Goal: Use online tool/utility: Utilize a website feature to perform a specific function

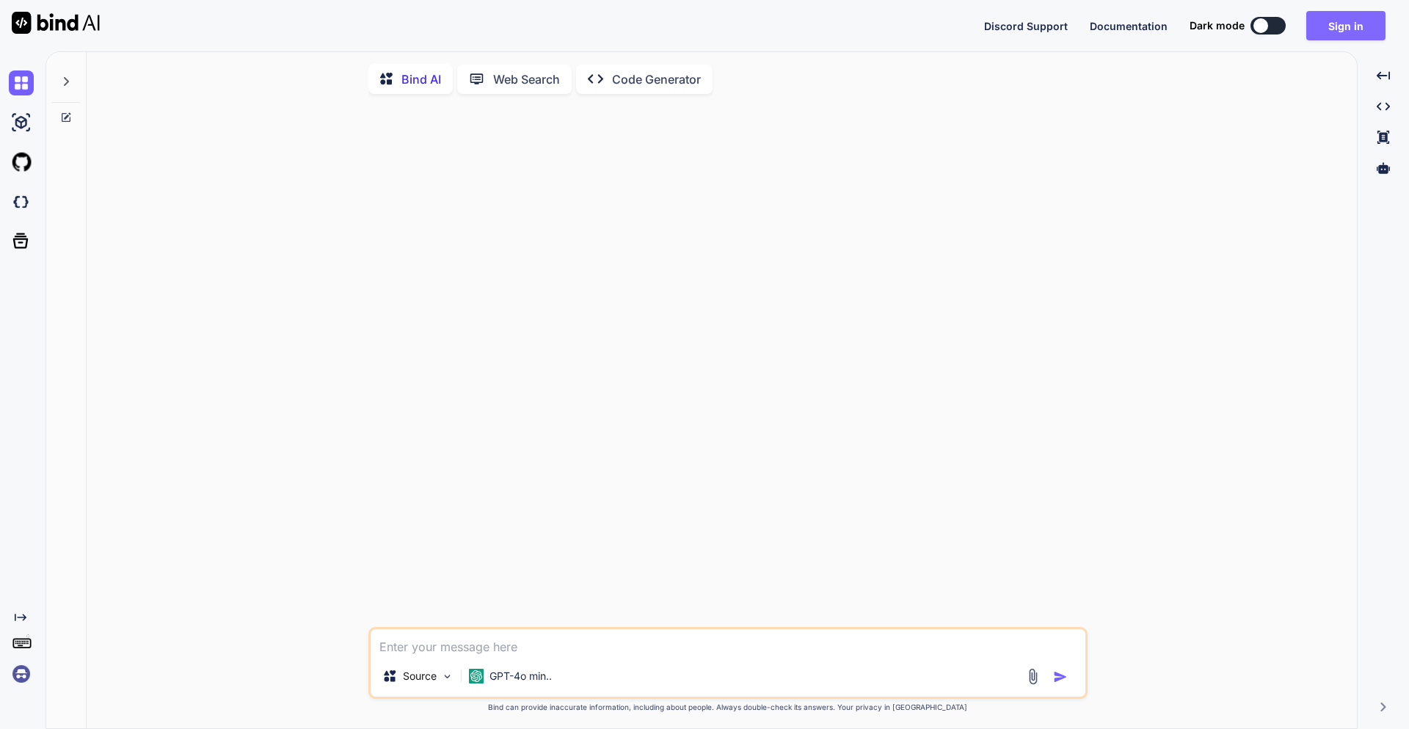
type textarea "x"
click at [1342, 31] on button "Sign in" at bounding box center [1345, 25] width 79 height 29
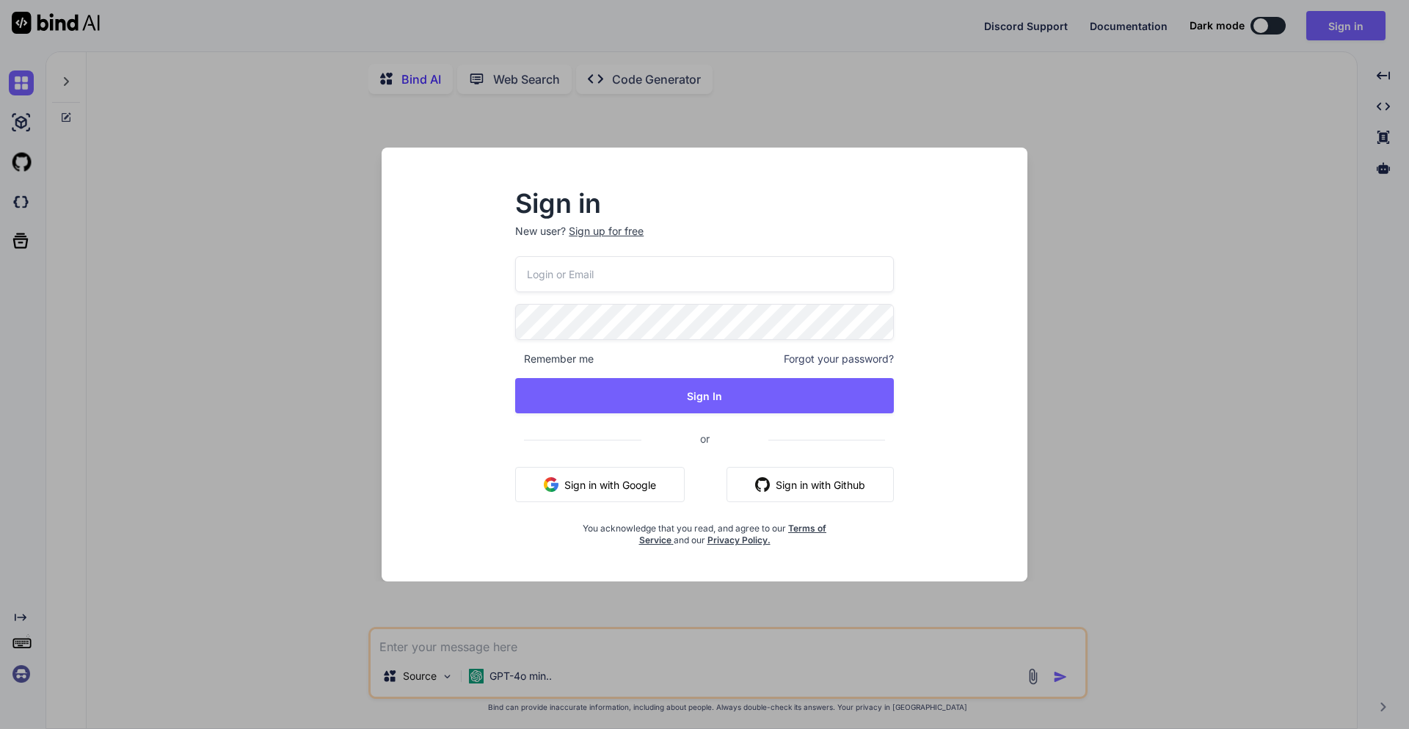
click at [703, 271] on input "email" at bounding box center [704, 274] width 379 height 36
paste input "[EMAIL_ADDRESS][DOMAIN_NAME]"
type input "[EMAIL_ADDRESS][DOMAIN_NAME]"
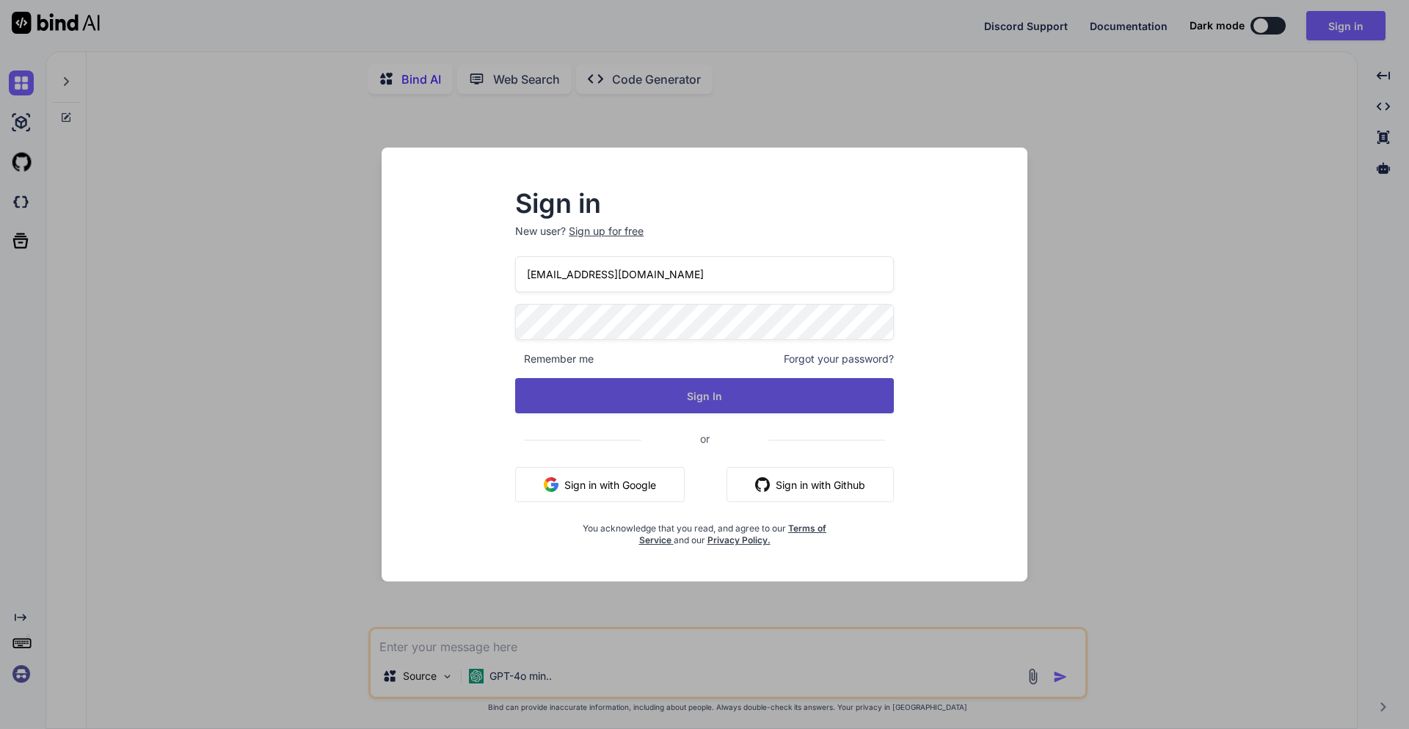
click at [688, 404] on button "Sign In" at bounding box center [704, 395] width 379 height 35
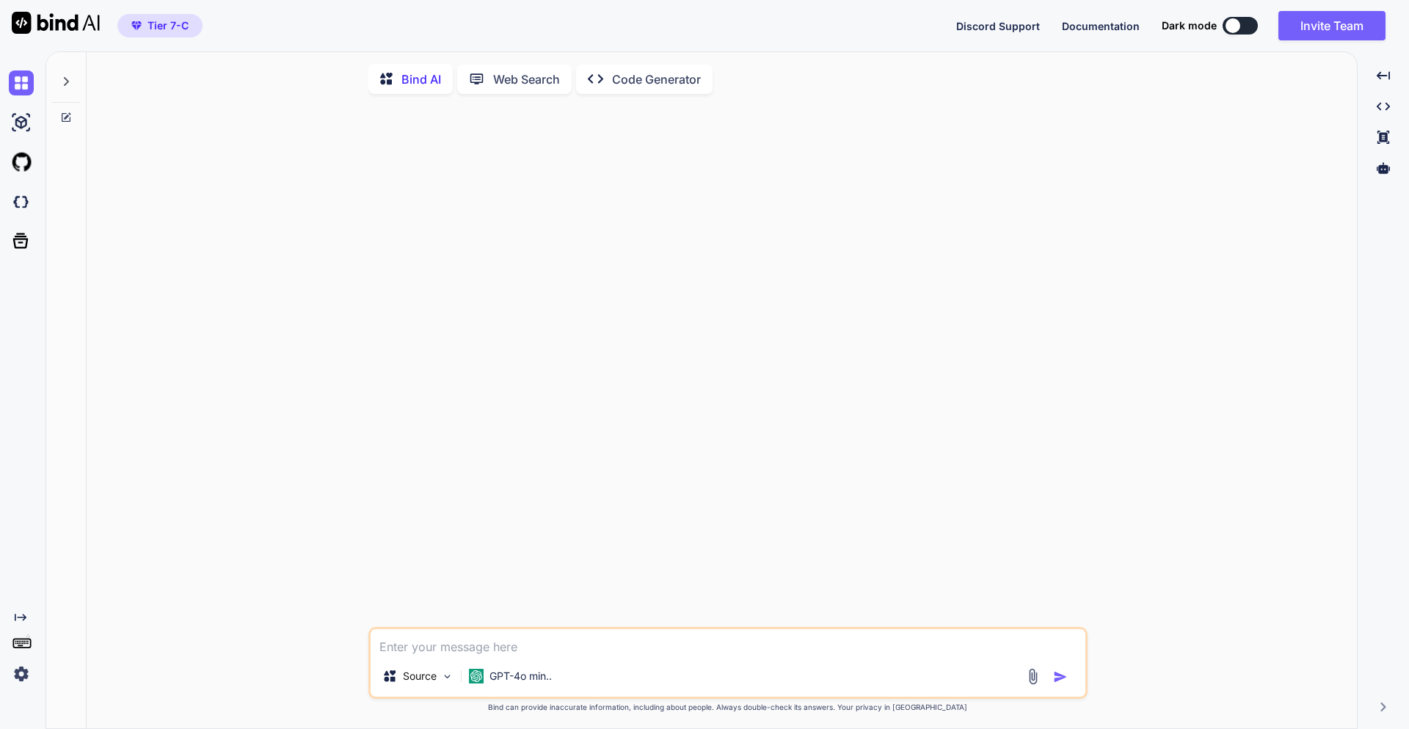
click at [429, 647] on textarea at bounding box center [728, 642] width 715 height 26
click at [423, 647] on textarea at bounding box center [728, 642] width 715 height 26
click at [459, 644] on textarea at bounding box center [728, 642] width 715 height 26
type textarea "ขอตัวอย่างหน้า login php"
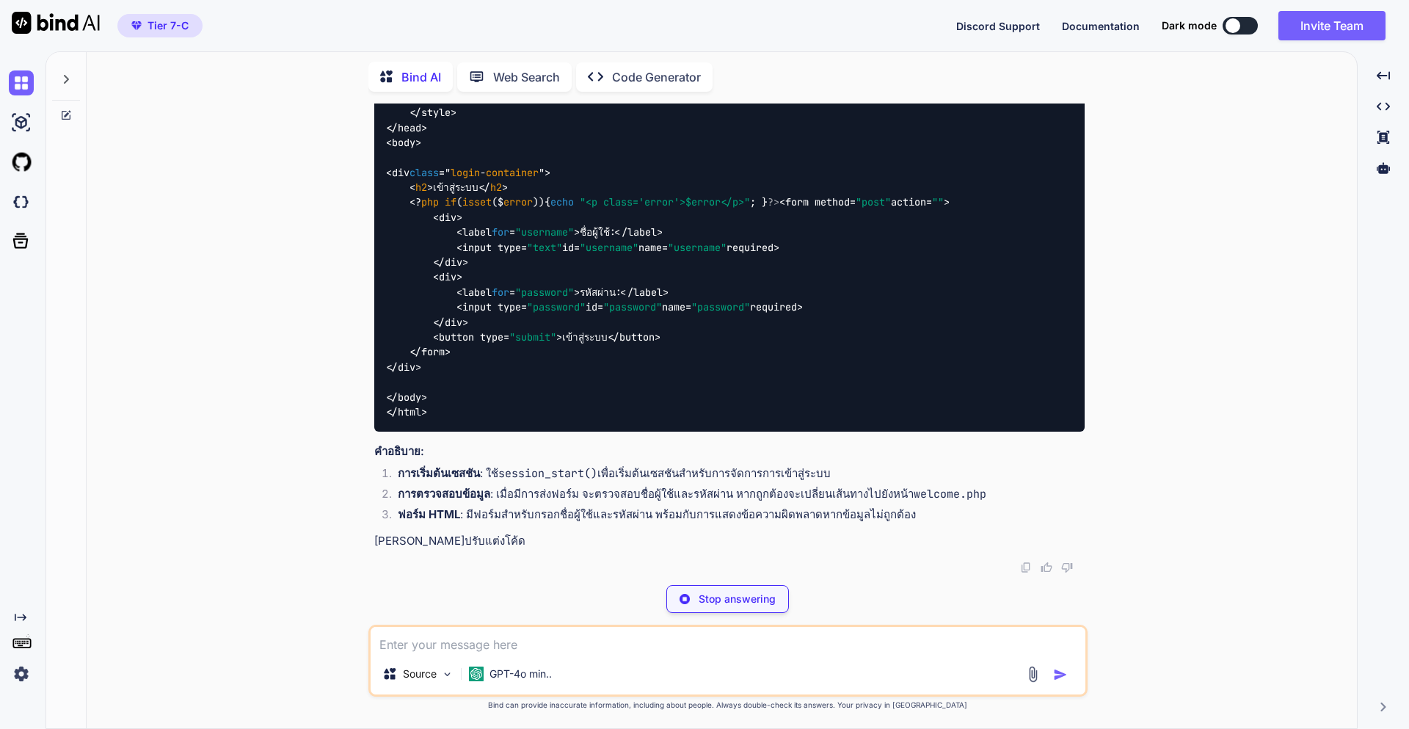
scroll to position [780, 0]
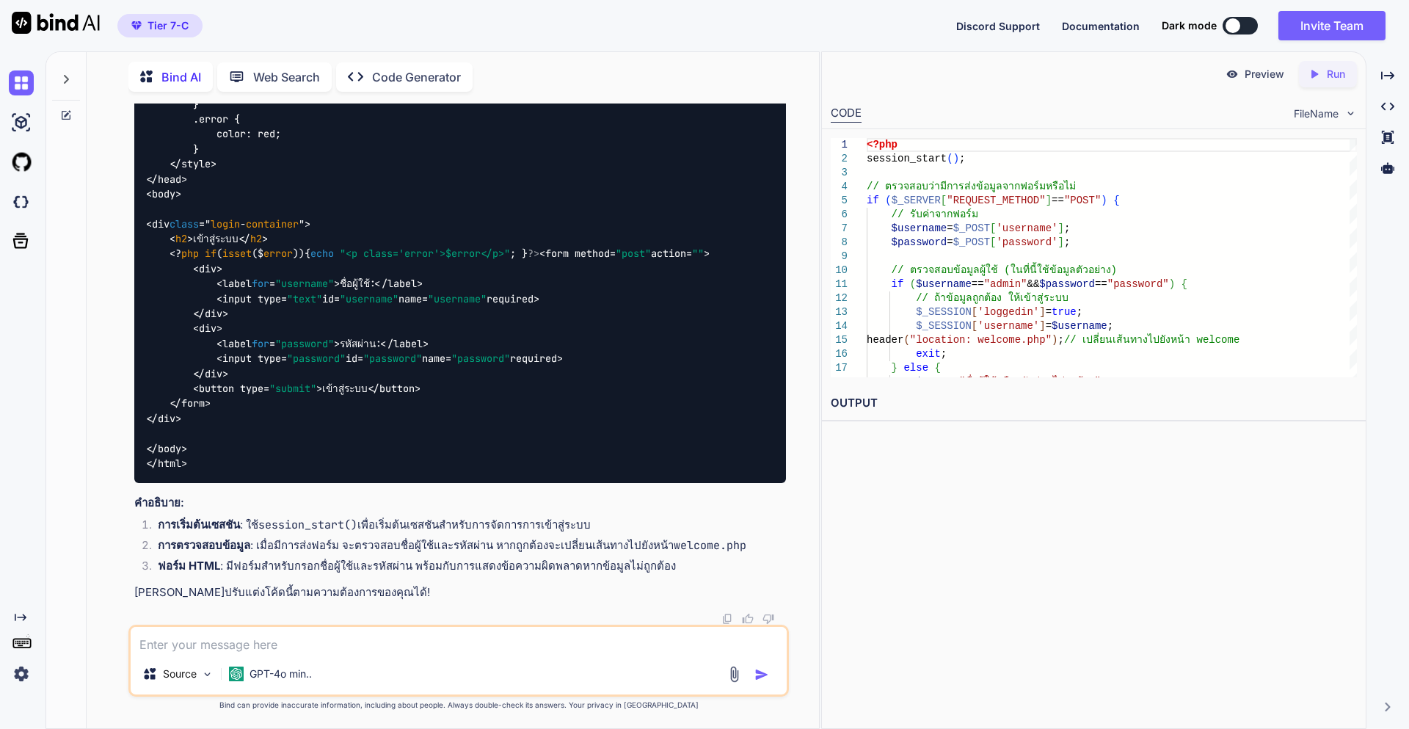
click at [846, 399] on h2 "OUTPUT" at bounding box center [1094, 403] width 544 height 34
click at [1323, 71] on icon "Created with Pixso." at bounding box center [1317, 74] width 19 height 13
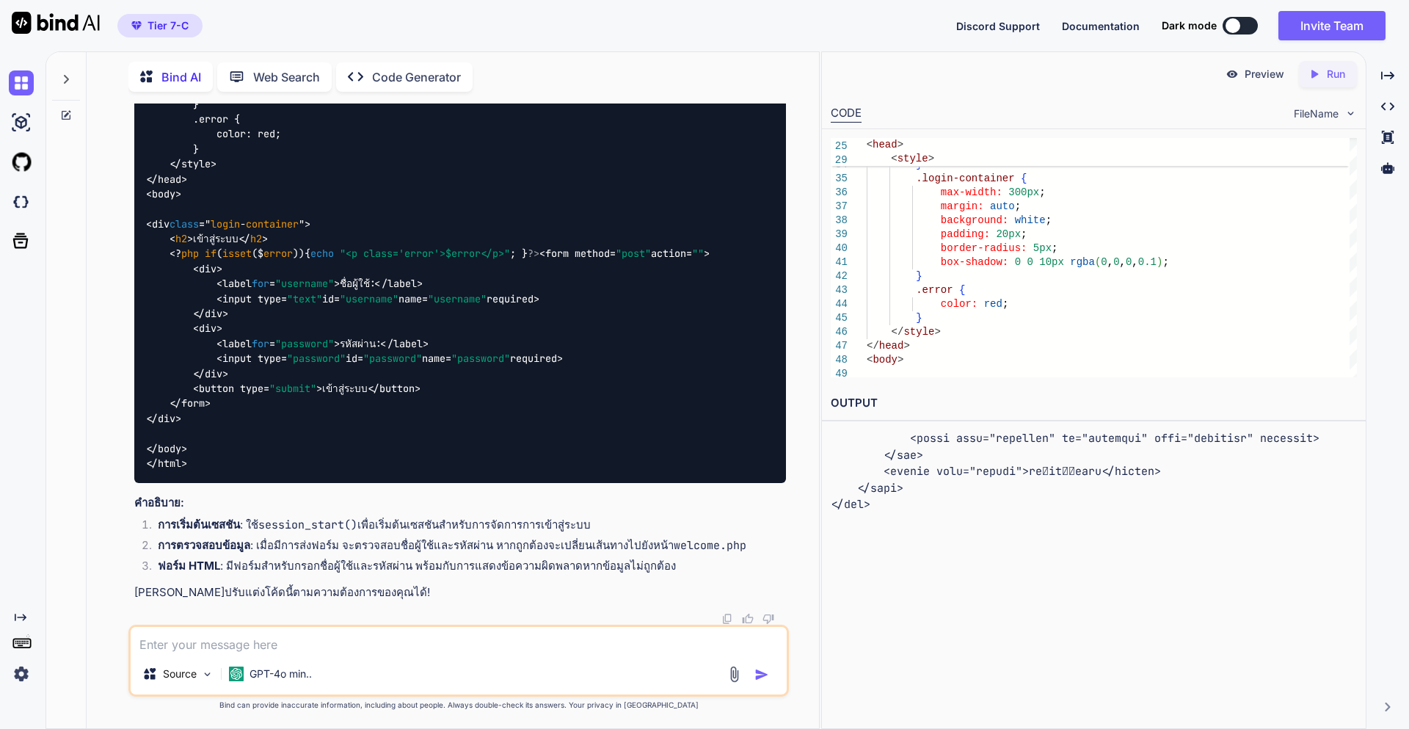
scroll to position [679, 0]
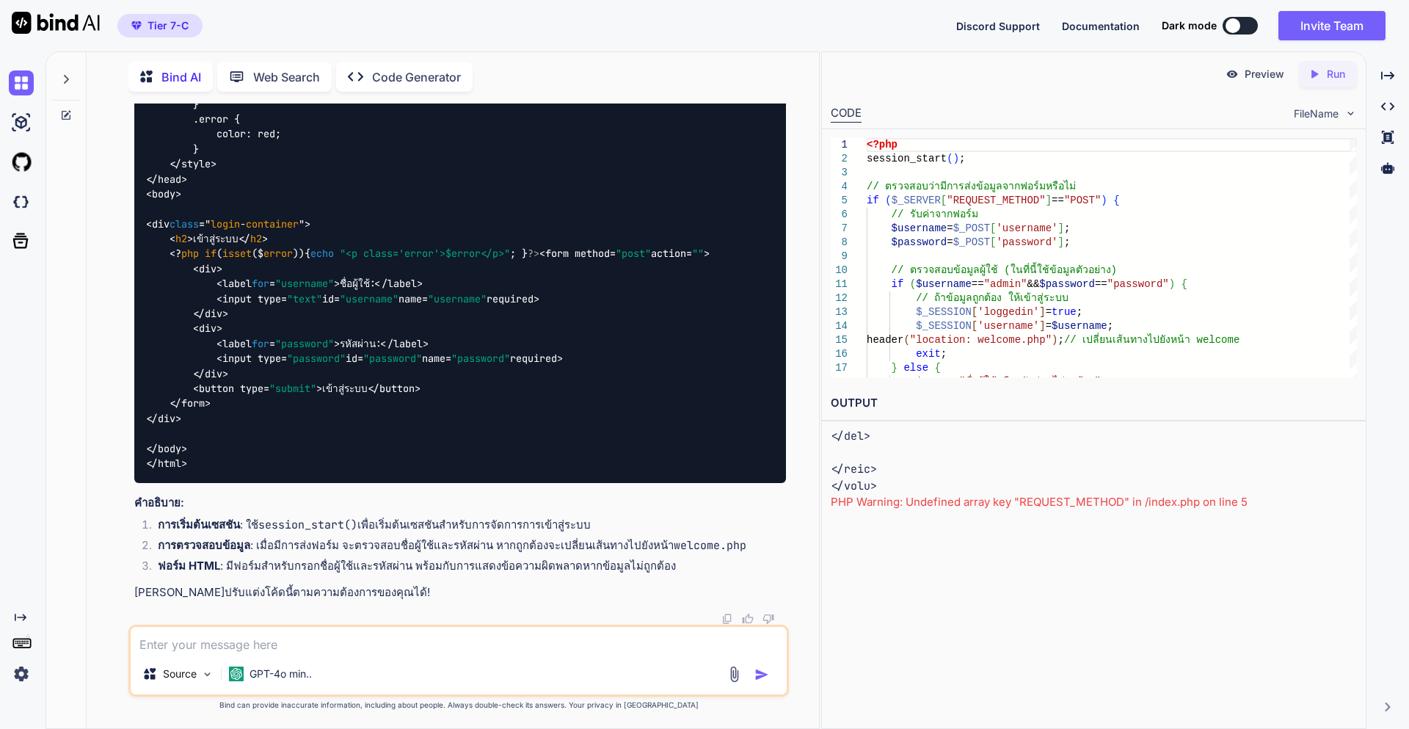
click at [1250, 76] on p "Preview" at bounding box center [1265, 74] width 40 height 15
click at [1257, 78] on p "Preview" at bounding box center [1265, 74] width 40 height 15
click at [1328, 74] on p "Run" at bounding box center [1336, 74] width 18 height 15
click at [1257, 74] on p "Preview" at bounding box center [1265, 74] width 40 height 15
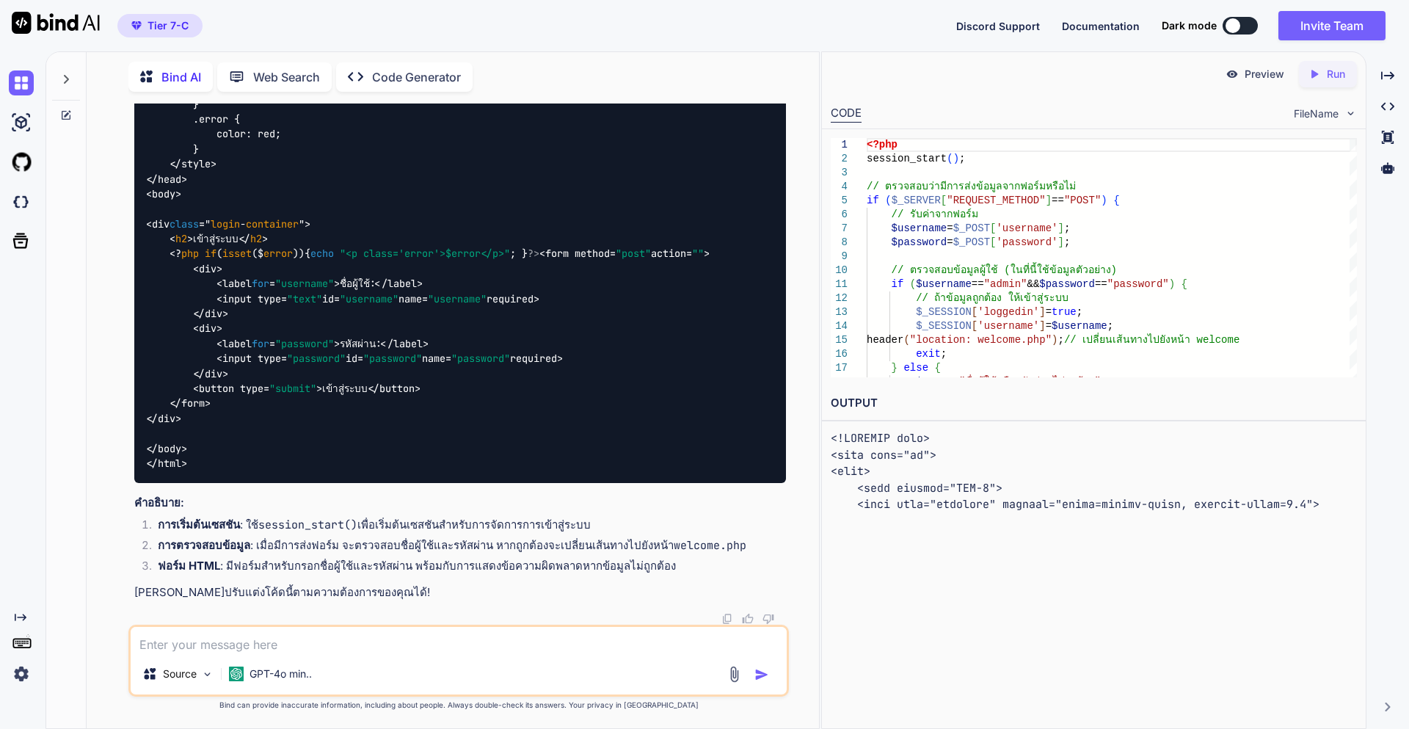
click at [1257, 74] on p "Preview" at bounding box center [1265, 74] width 40 height 15
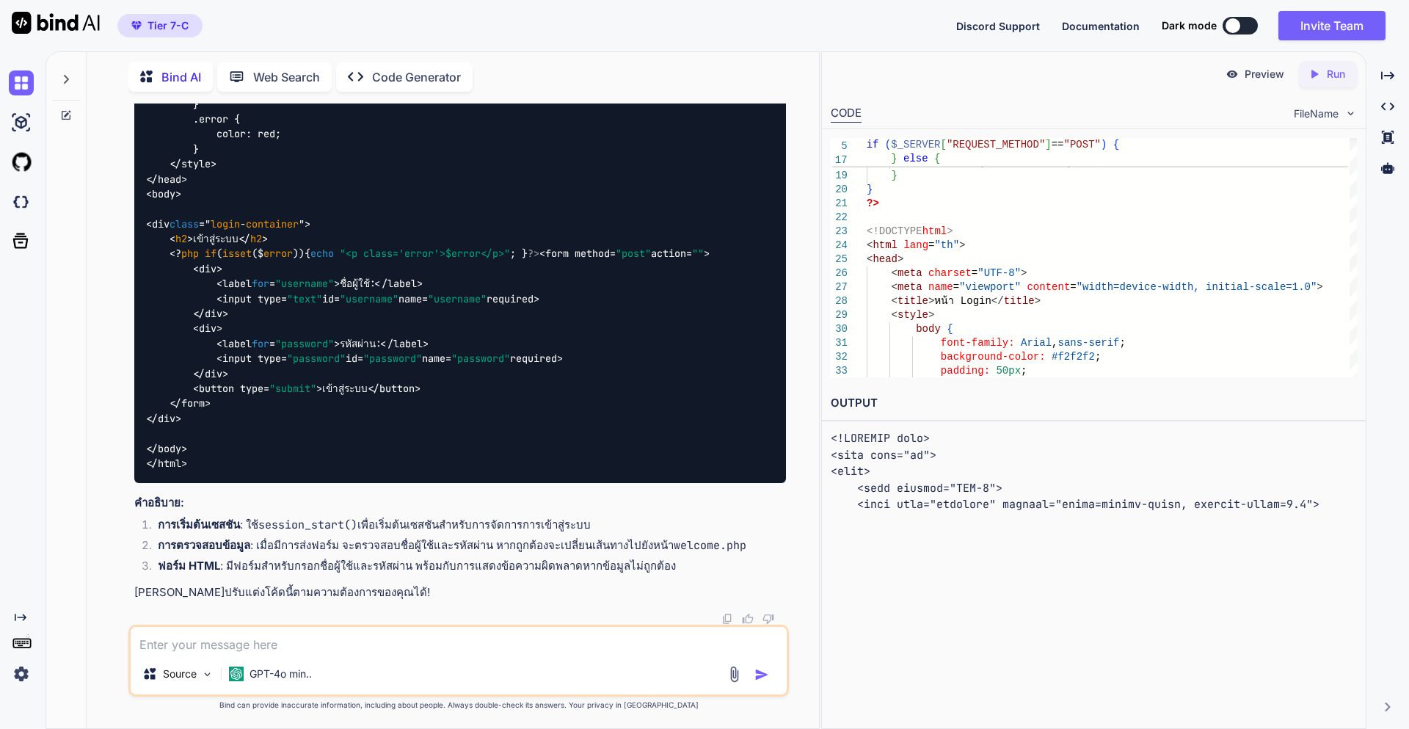
click at [263, 72] on p "Web Search" at bounding box center [286, 77] width 67 height 18
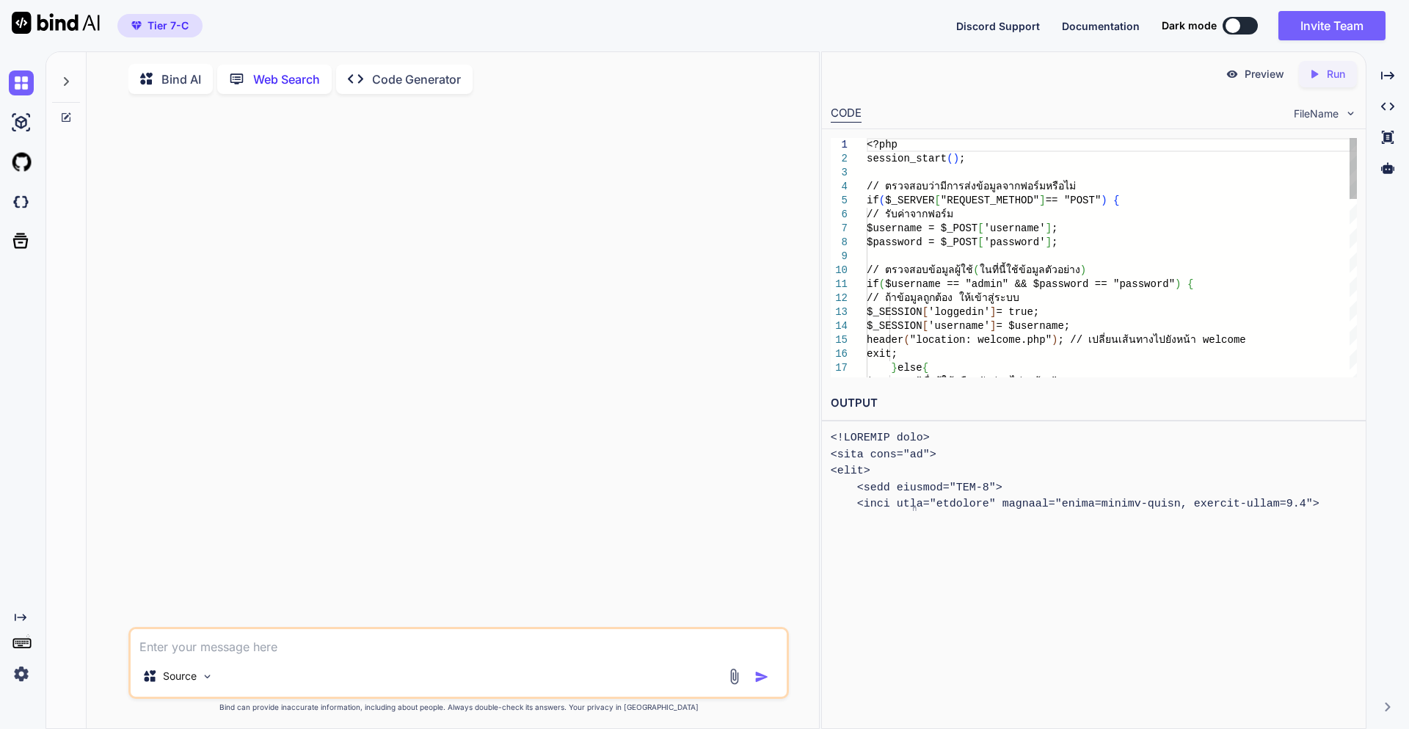
scroll to position [6, 0]
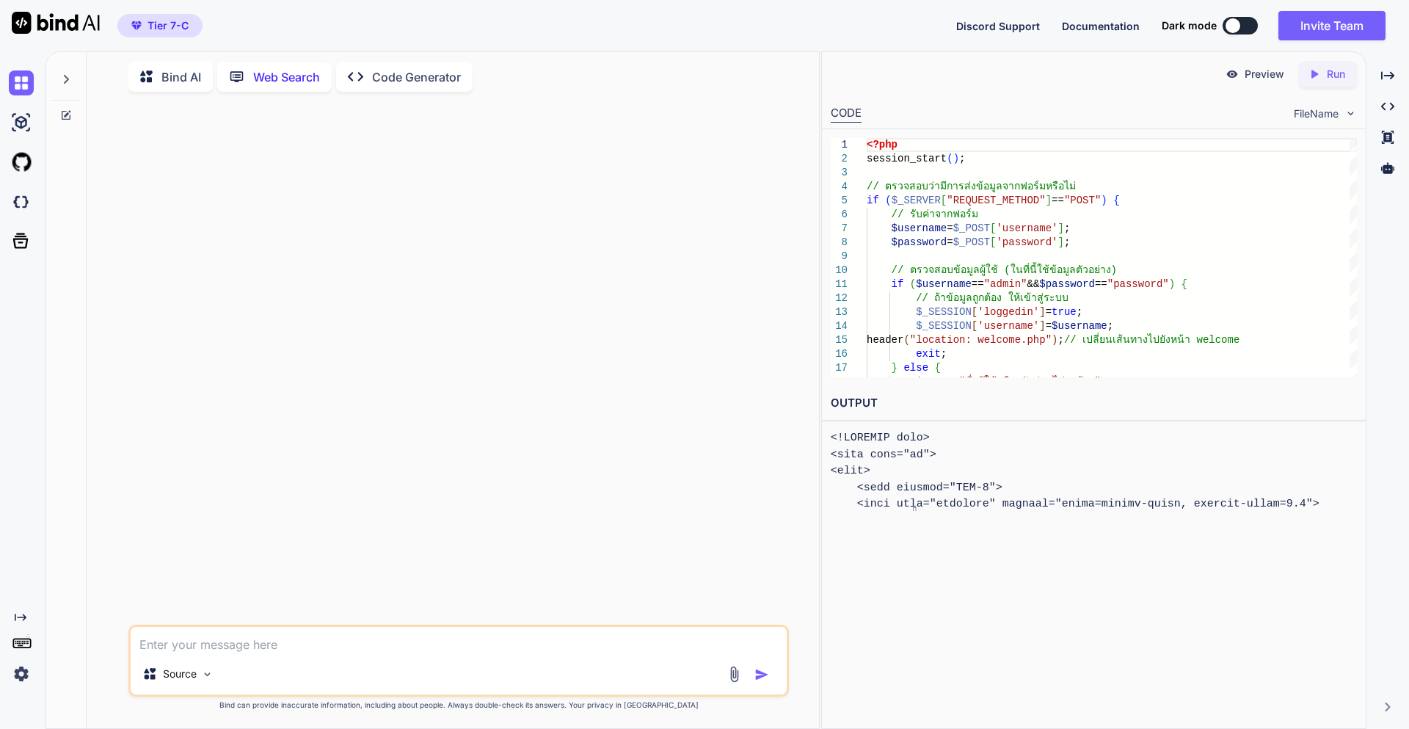
click at [404, 68] on p "Code Generator" at bounding box center [416, 77] width 89 height 18
click at [67, 112] on icon at bounding box center [66, 118] width 12 height 12
click at [167, 76] on p "Bind AI" at bounding box center [181, 79] width 40 height 18
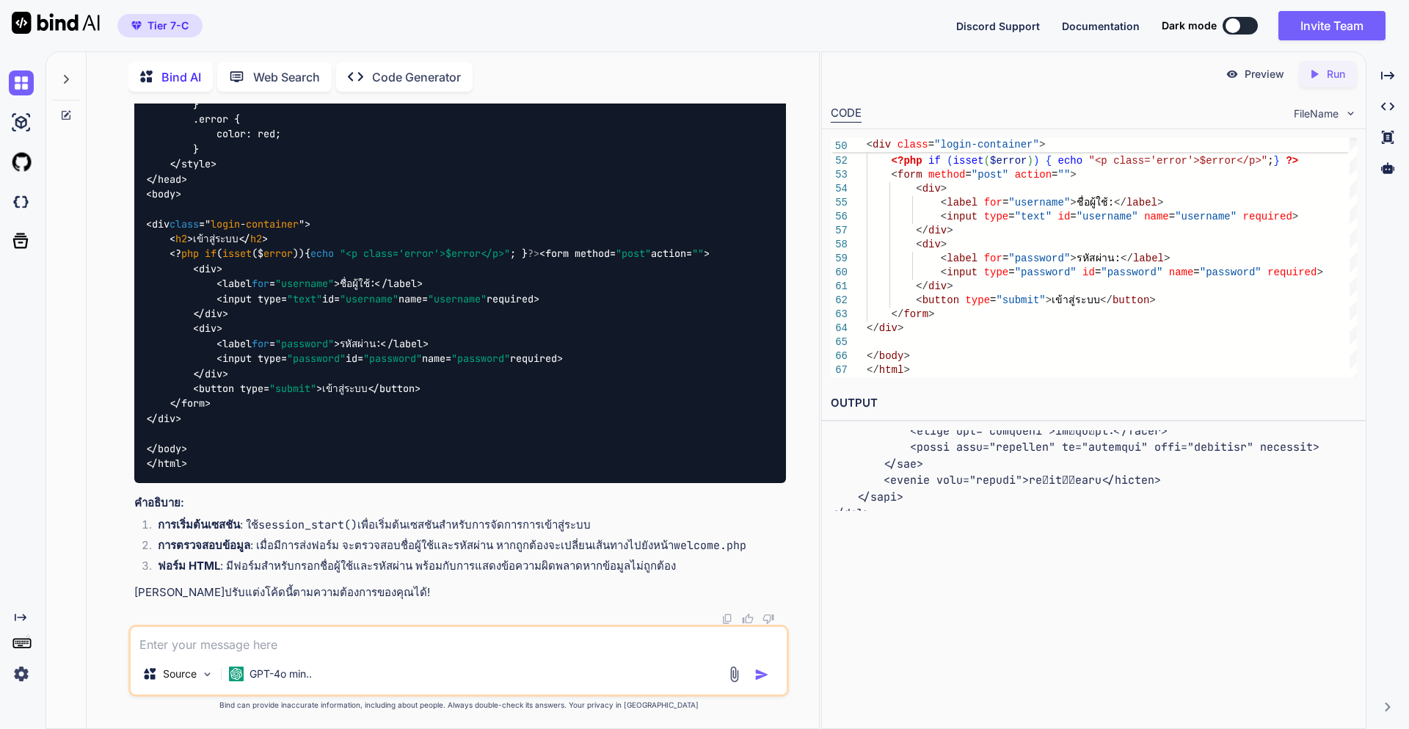
scroll to position [679, 0]
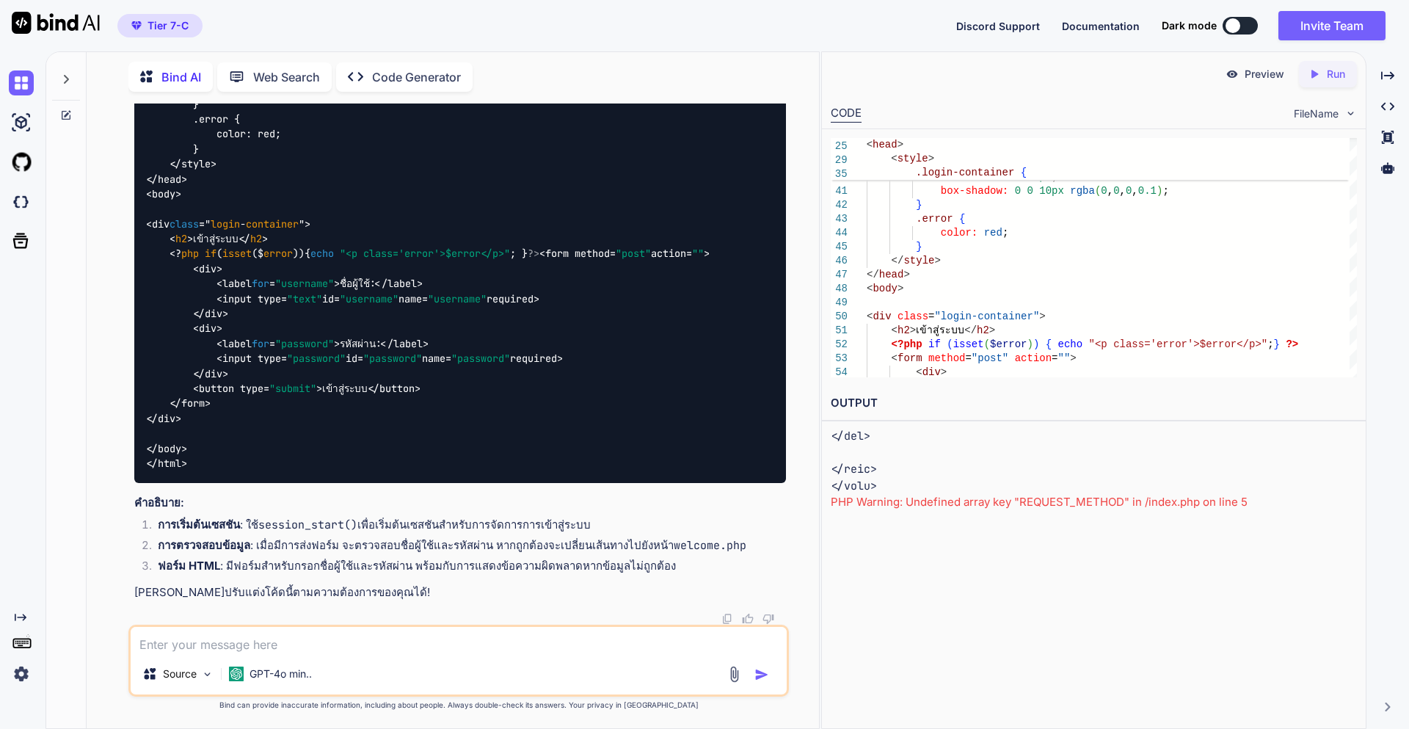
click at [217, 639] on textarea at bounding box center [459, 640] width 656 height 26
paste textarea "<input disabled name=addbutton class="button" style="width:40;" type=button val…"
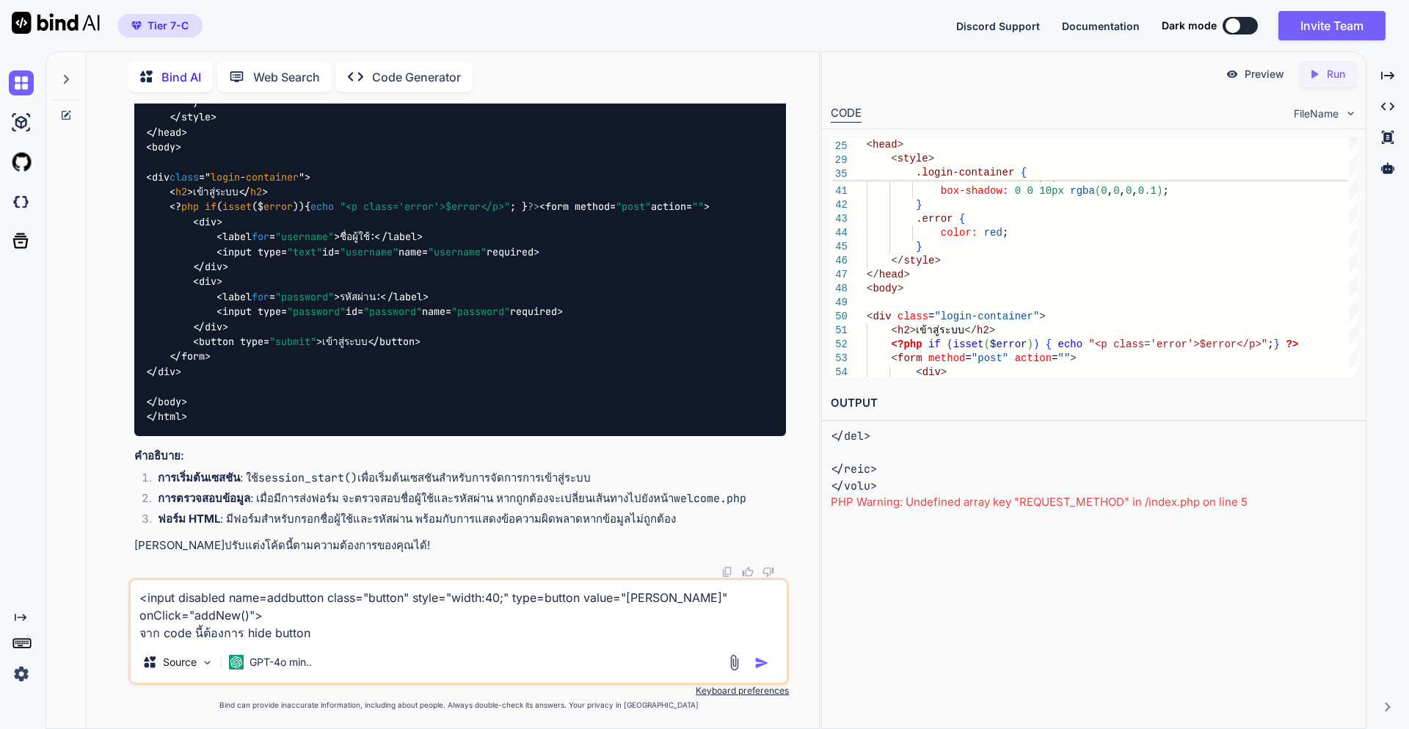
type textarea "<input disabled name=addbutton class="button" style="width:40;" type=button val…"
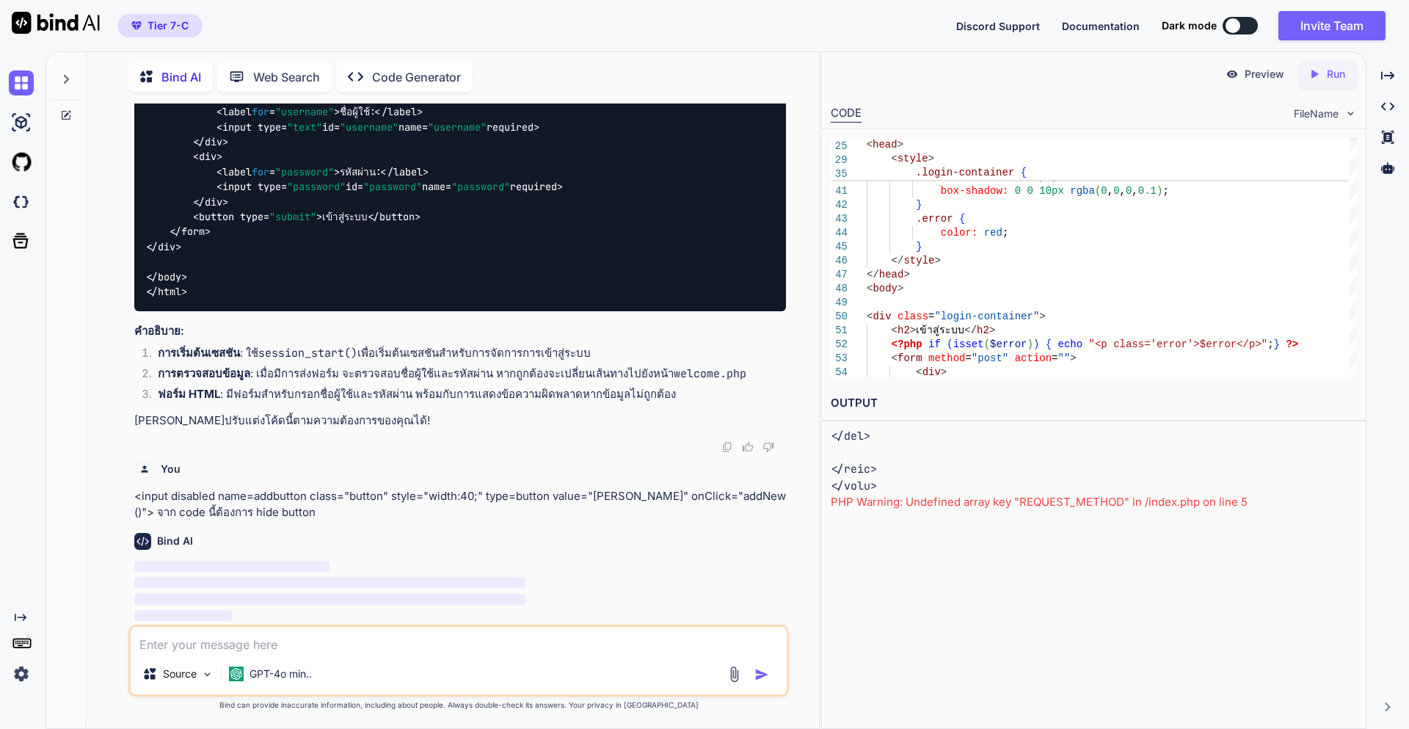
scroll to position [952, 0]
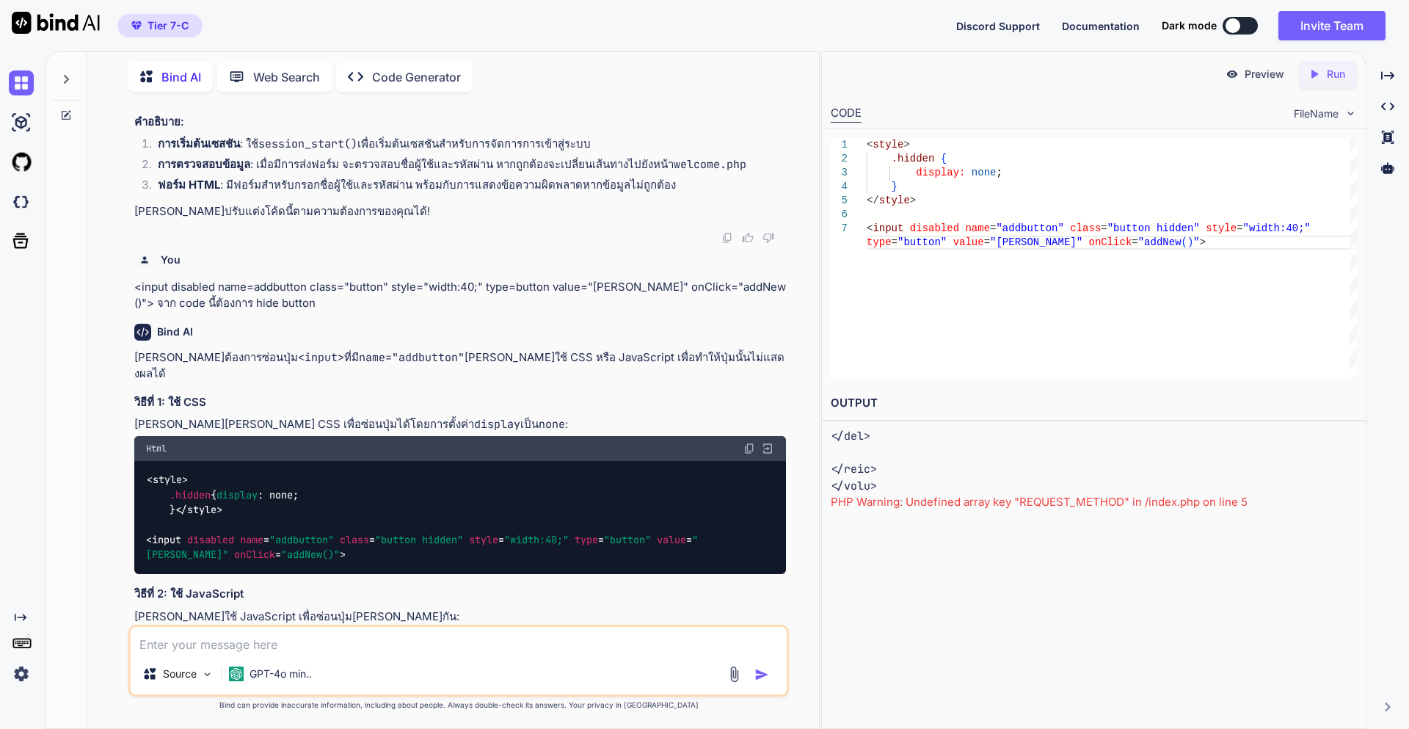
click at [733, 676] on img at bounding box center [734, 674] width 17 height 17
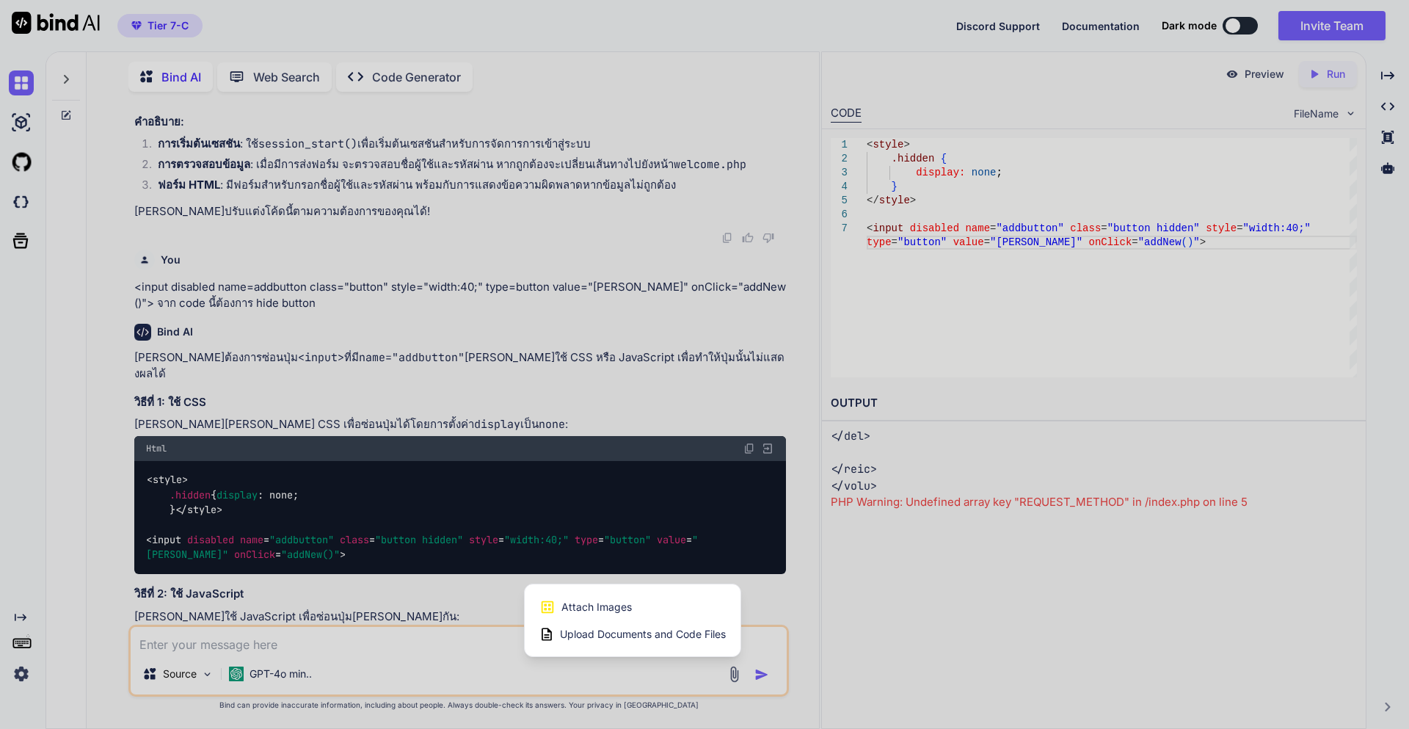
click at [573, 632] on span "Upload Documents and Code Files" at bounding box center [643, 634] width 166 height 15
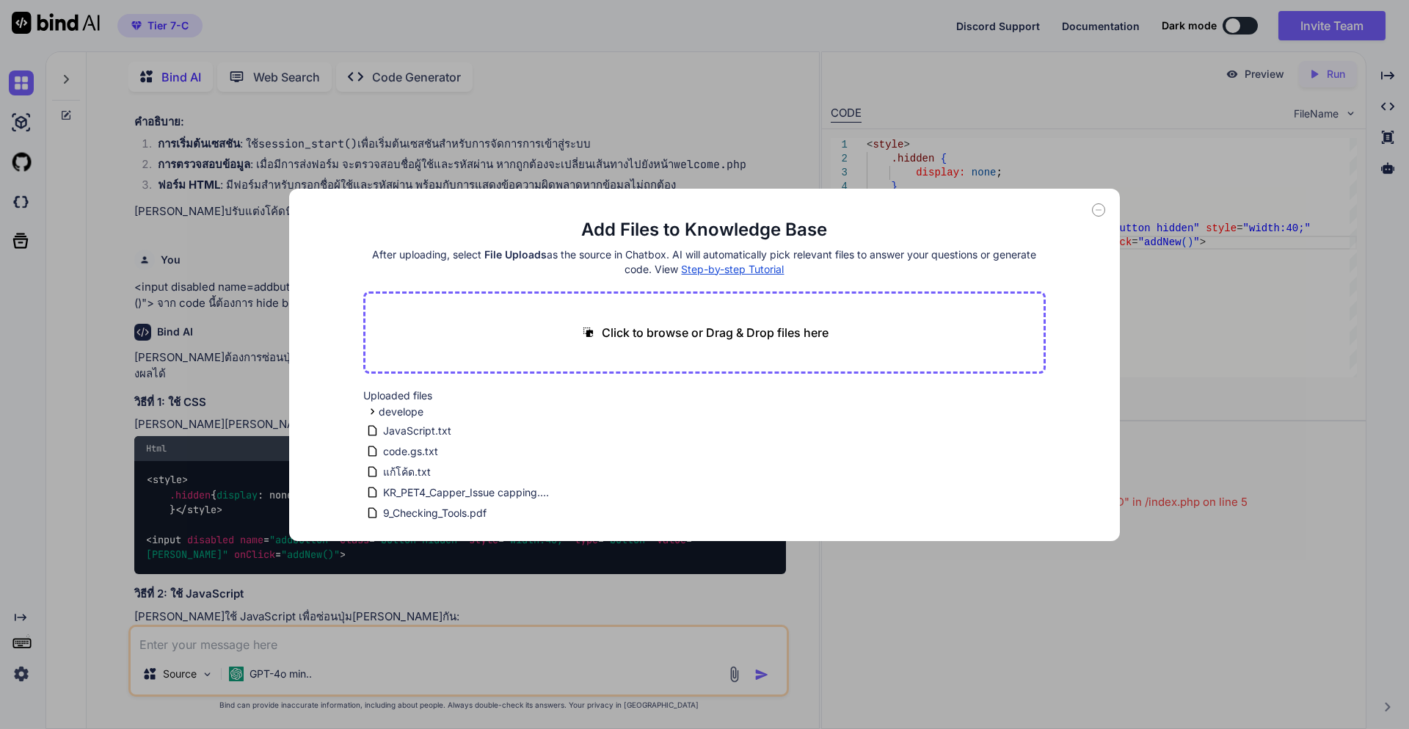
click at [631, 330] on p "Click to browse or Drag & Drop files here" at bounding box center [715, 333] width 227 height 18
type input "C:\fakepath\paymentdetail.txt"
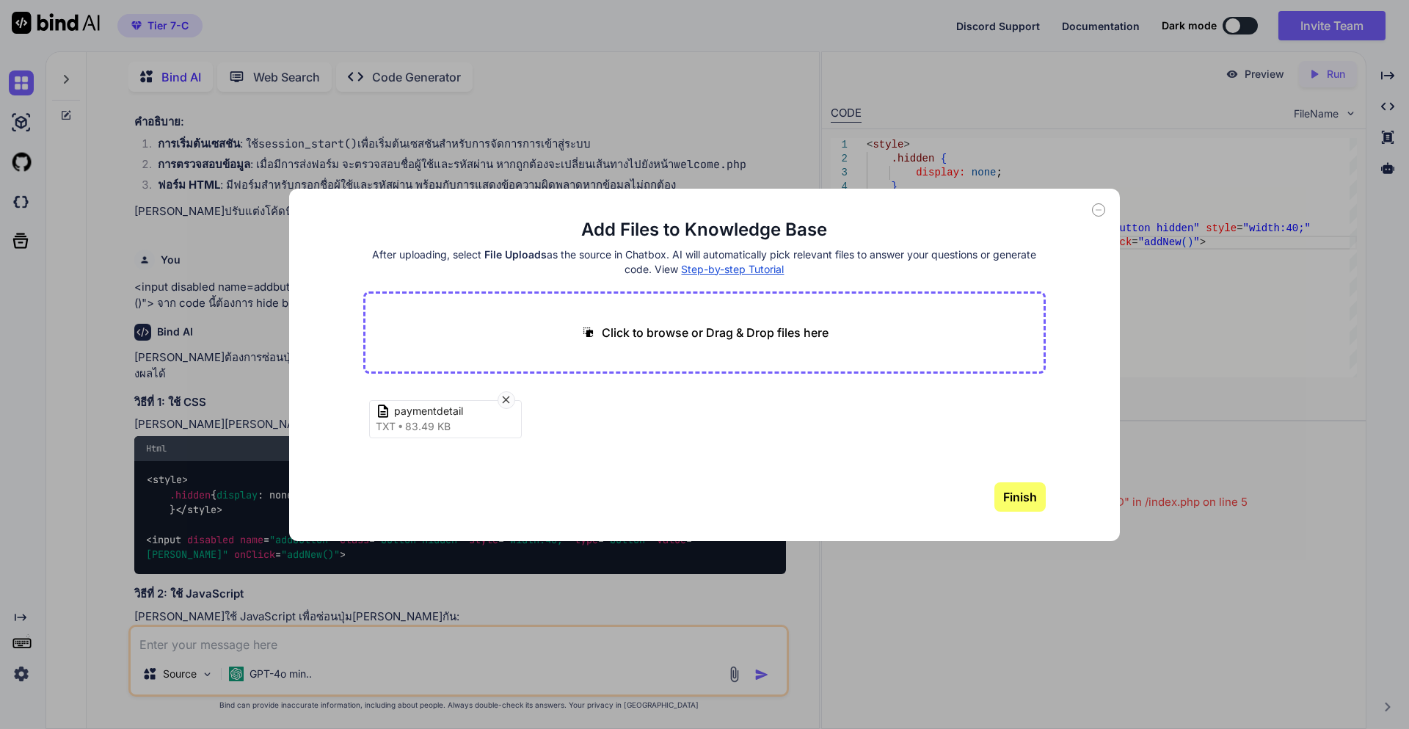
click at [1011, 501] on button "Finish" at bounding box center [1019, 496] width 51 height 29
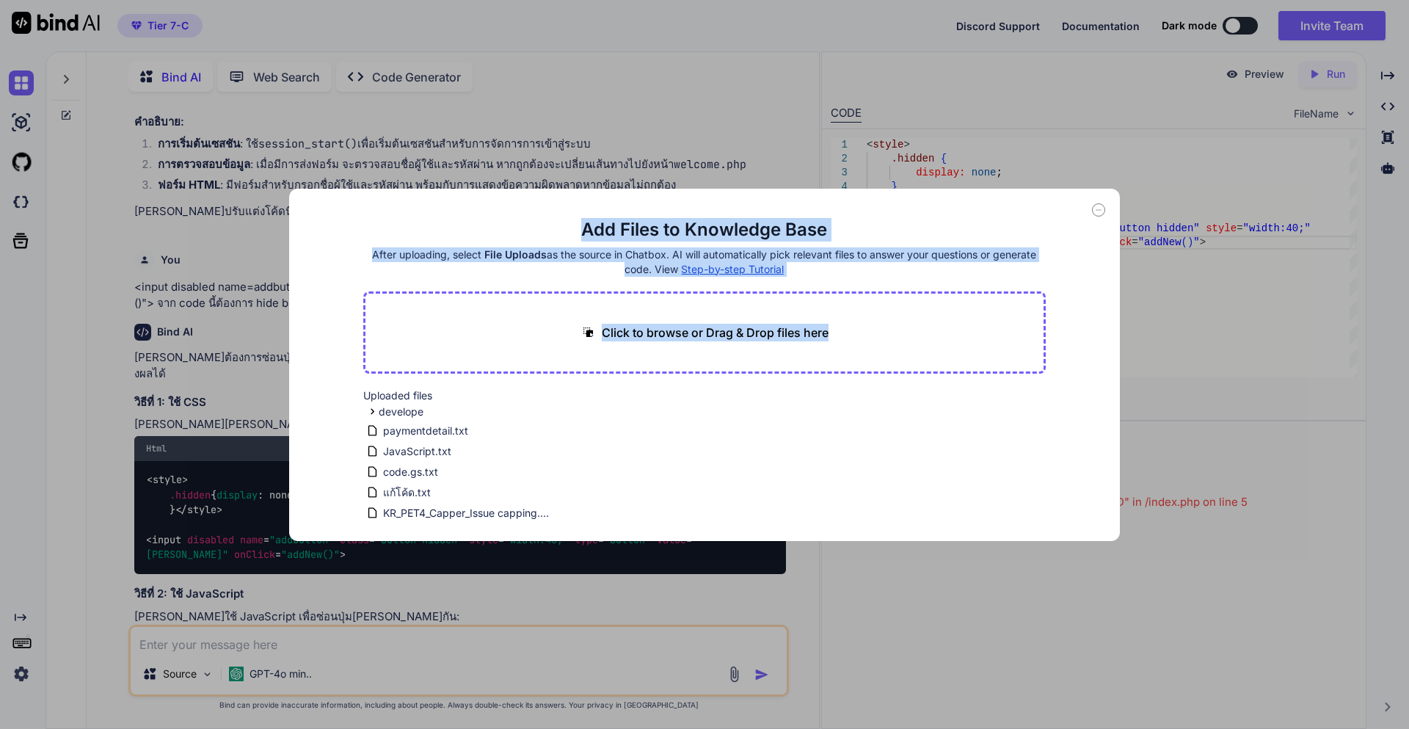
drag, startPoint x: 1098, startPoint y: 212, endPoint x: 970, endPoint y: 327, distance: 172.5
click at [983, 321] on div "Add Files to Knowledge Base After uploading, select File Uploads as the source …" at bounding box center [705, 365] width 832 height 352
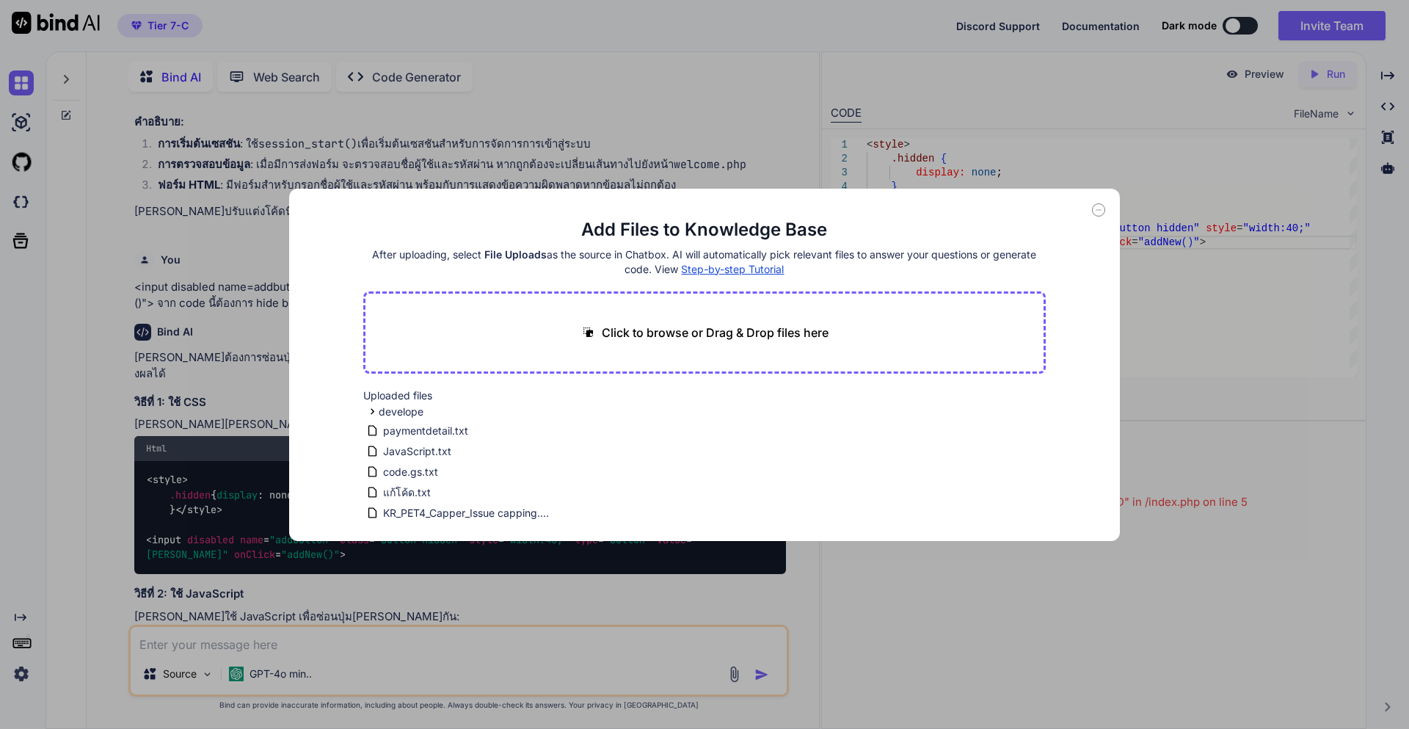
click at [625, 421] on div "Uploaded files develope src components games FocusGame.jsx ChessGame.jsx ColorG…" at bounding box center [704, 454] width 683 height 132
click at [1100, 211] on icon at bounding box center [1098, 209] width 13 height 13
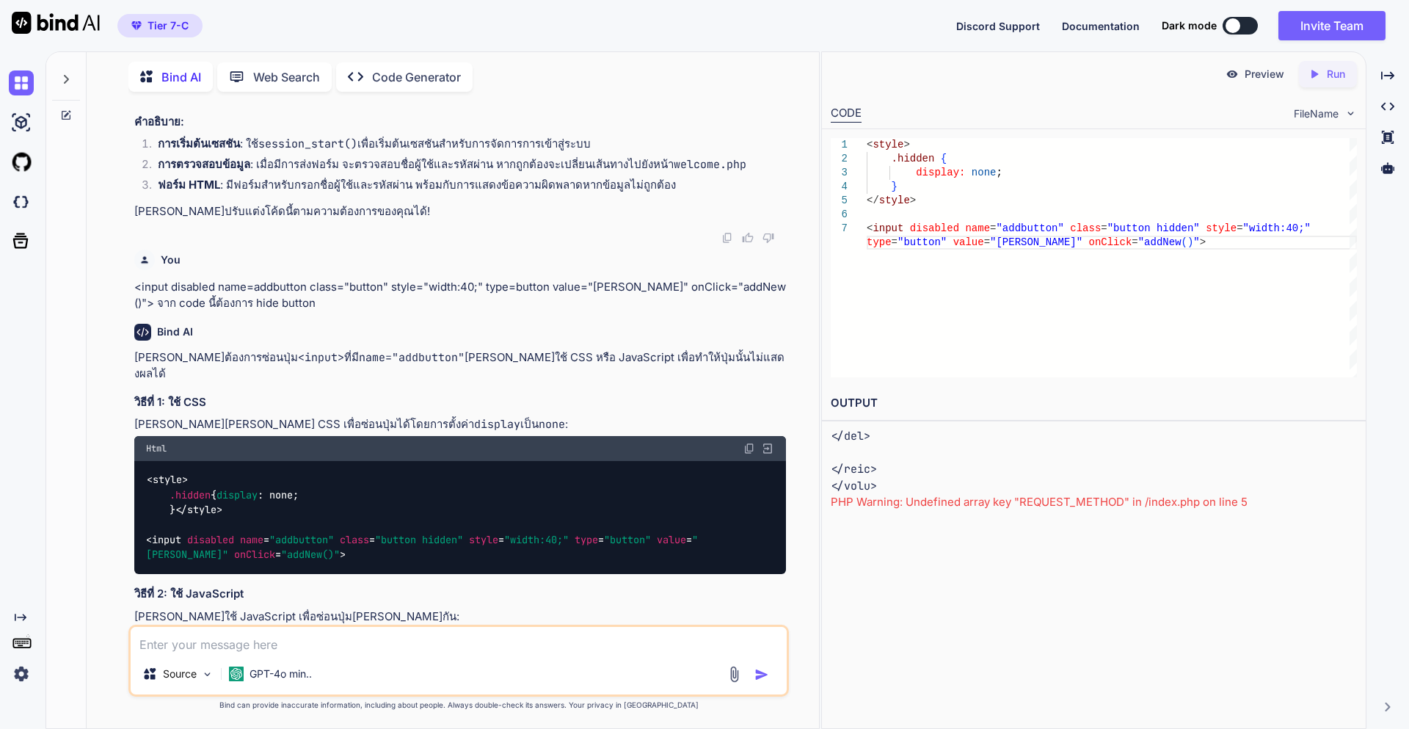
click at [186, 641] on textarea at bounding box center [459, 640] width 656 height 26
click at [311, 675] on p "GPT-4o min.." at bounding box center [281, 673] width 62 height 15
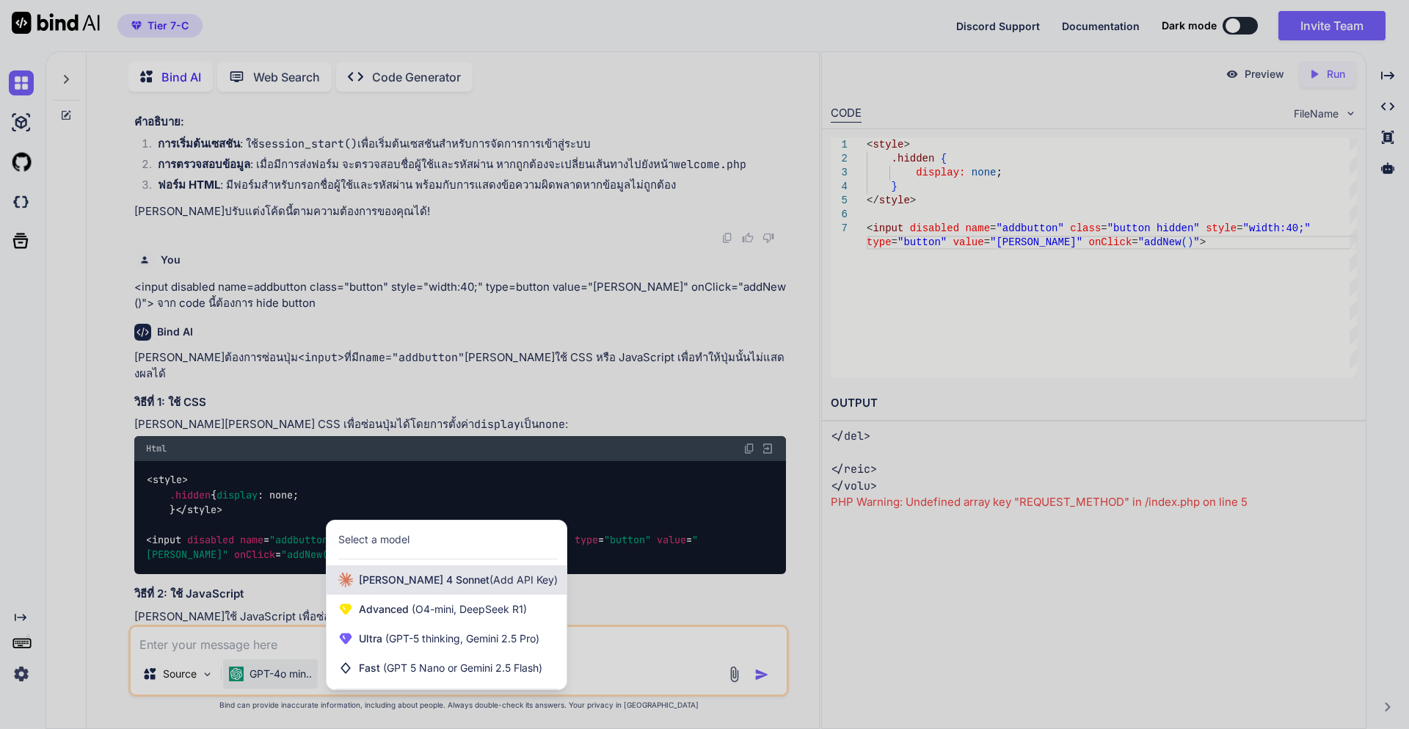
click at [376, 584] on span "[PERSON_NAME] 4 Sonnet (Add API Key)" at bounding box center [458, 579] width 199 height 15
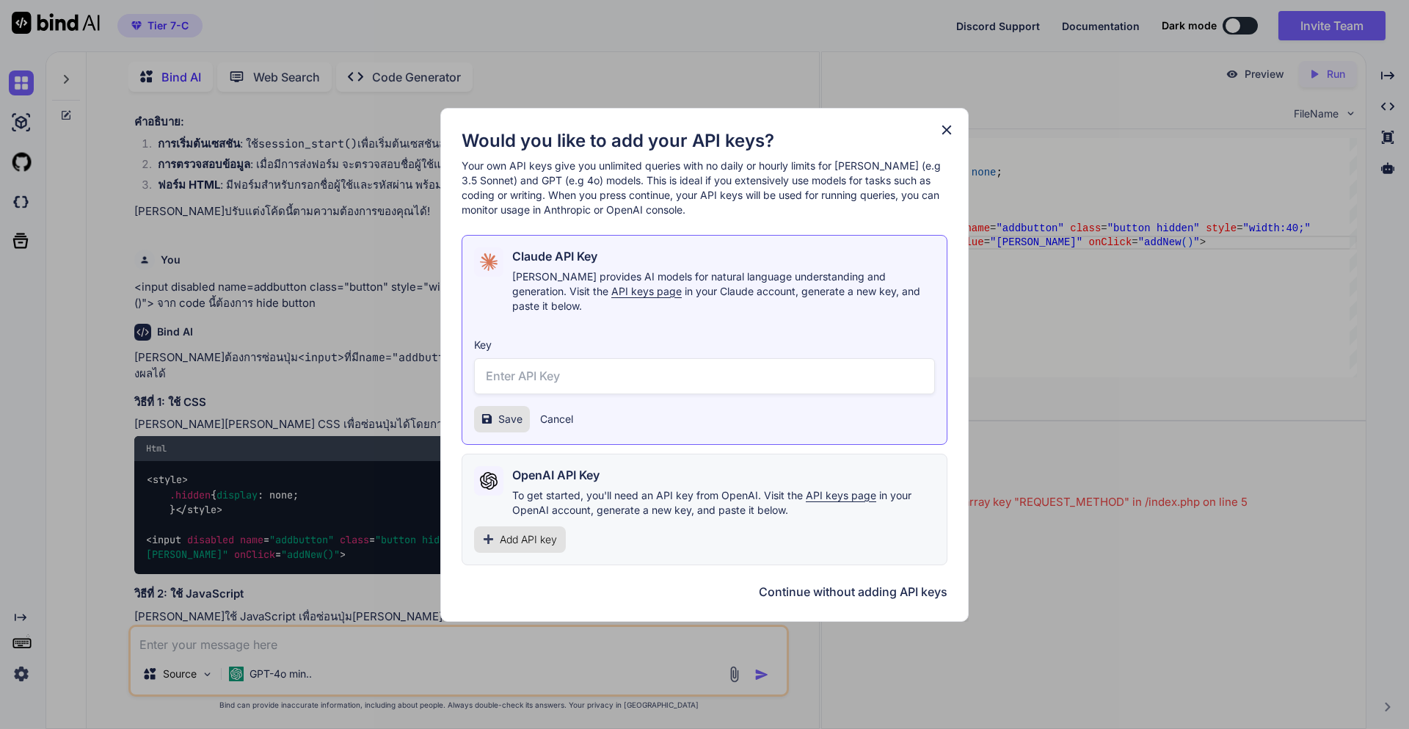
click at [945, 134] on icon at bounding box center [947, 130] width 10 height 10
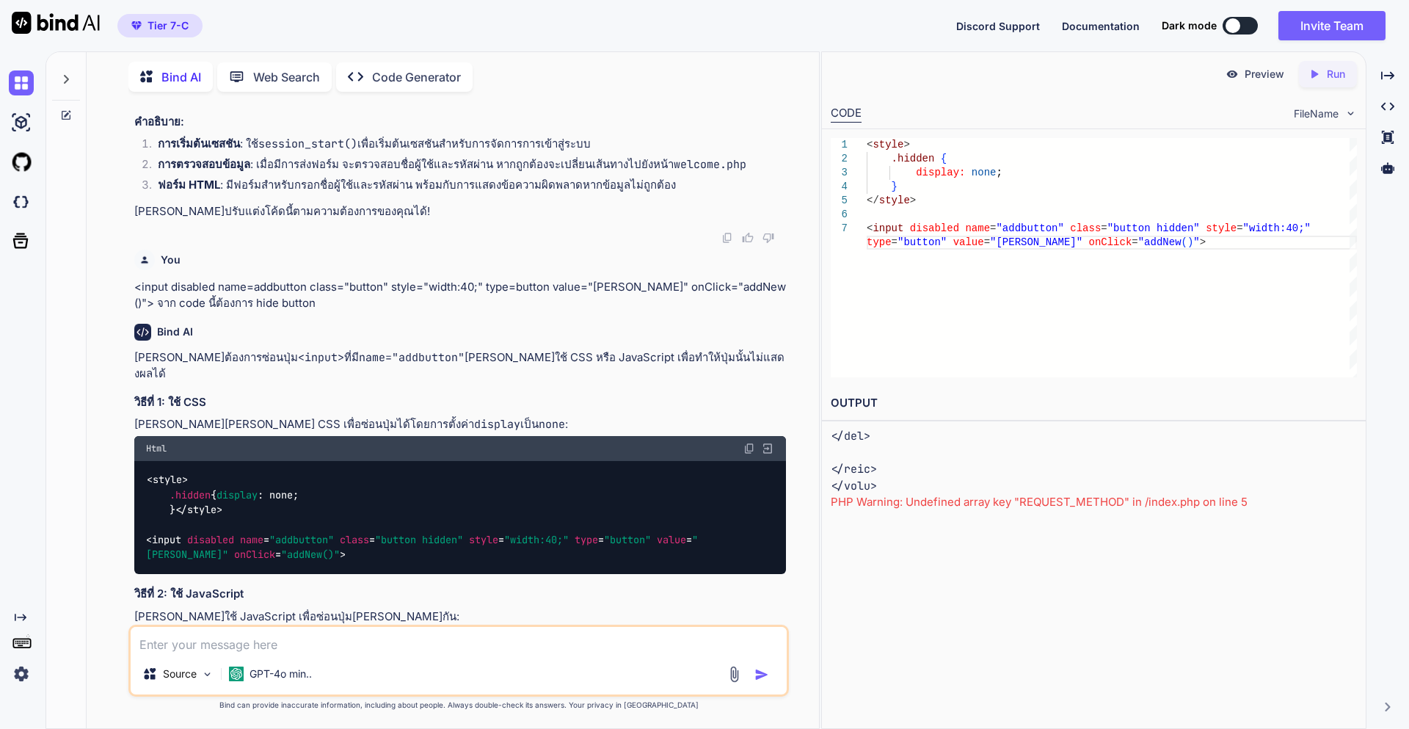
click at [247, 639] on textarea at bounding box center [459, 640] width 656 height 26
click at [737, 672] on img at bounding box center [734, 674] width 17 height 17
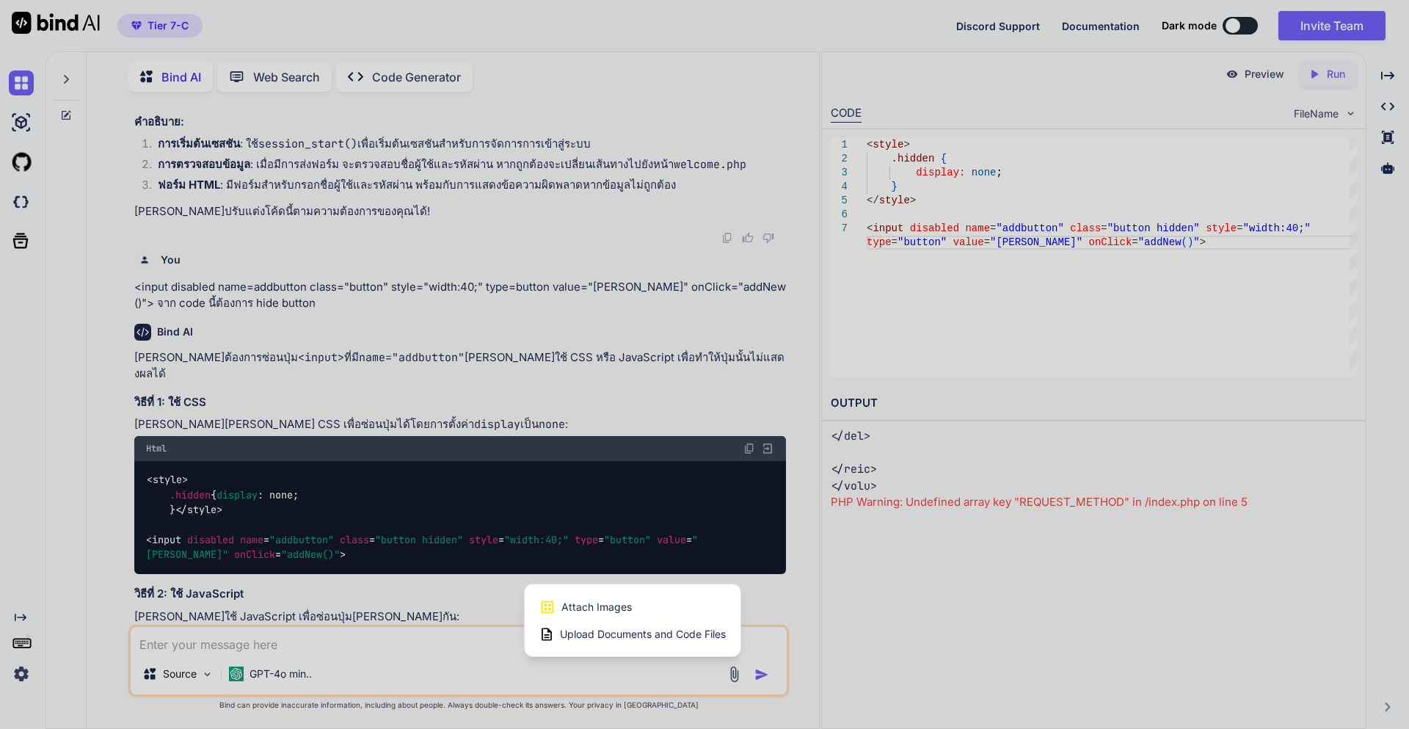
click at [600, 633] on span "Upload Documents and Code Files" at bounding box center [643, 634] width 166 height 15
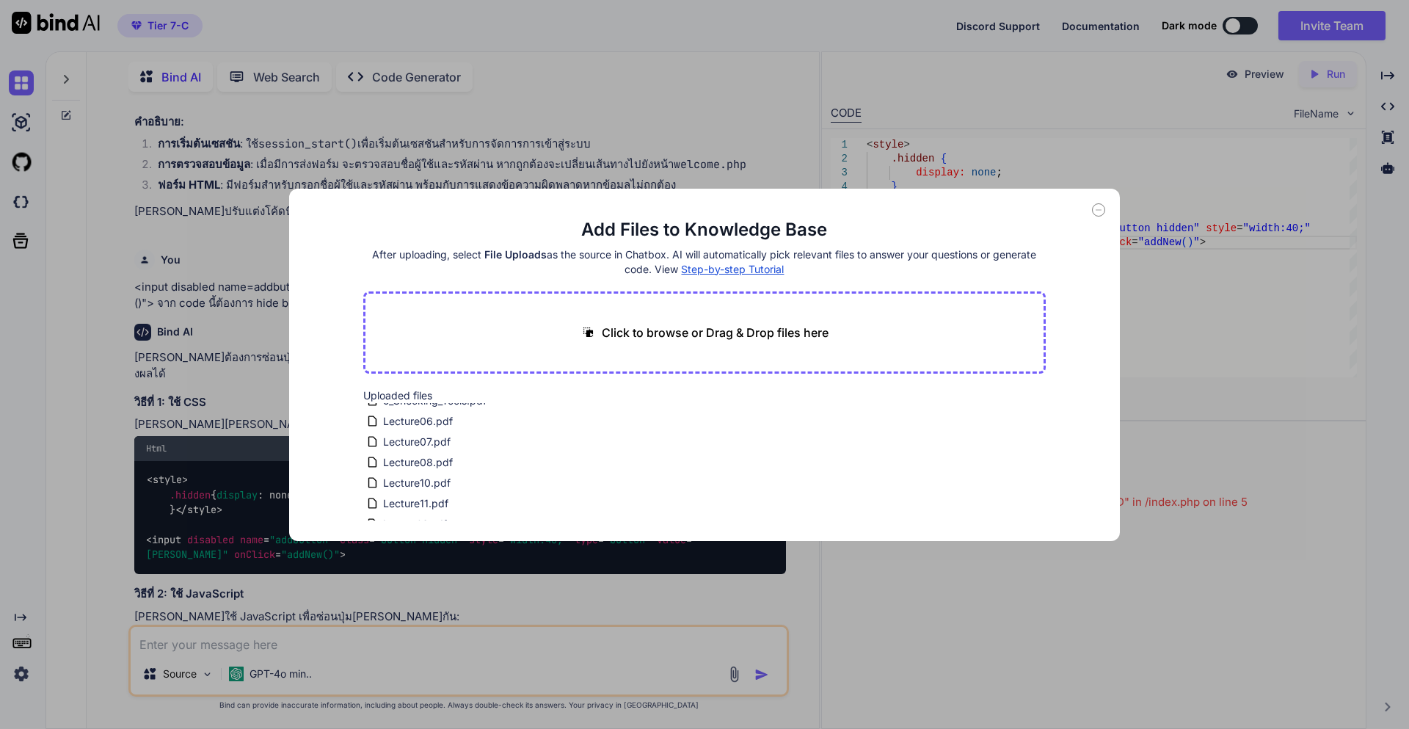
scroll to position [229, 0]
click at [613, 335] on p "Click to browse or Drag & Drop files here" at bounding box center [715, 333] width 227 height 18
type input "C:\fakepath\paymentdetail.txt"
click at [1029, 495] on button "Finish" at bounding box center [1019, 496] width 51 height 29
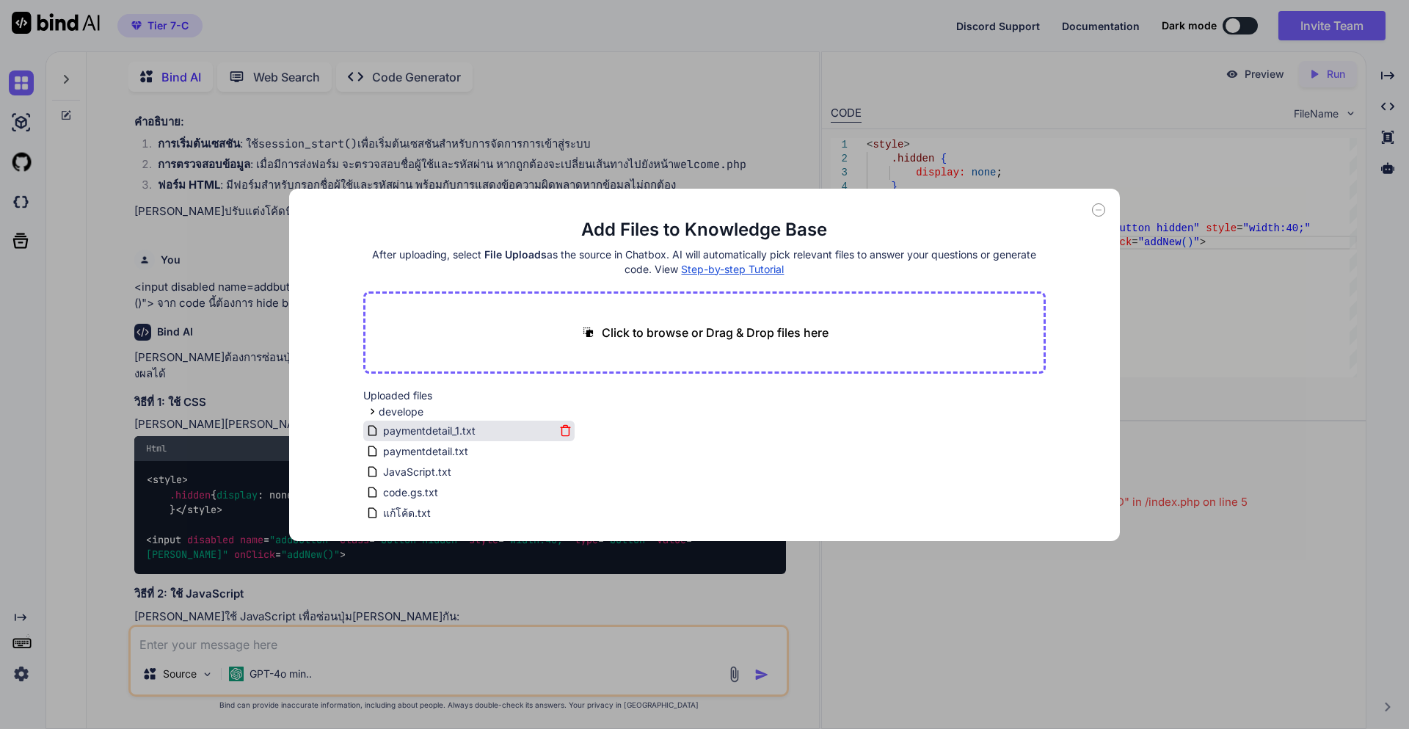
click at [562, 432] on icon at bounding box center [565, 430] width 12 height 12
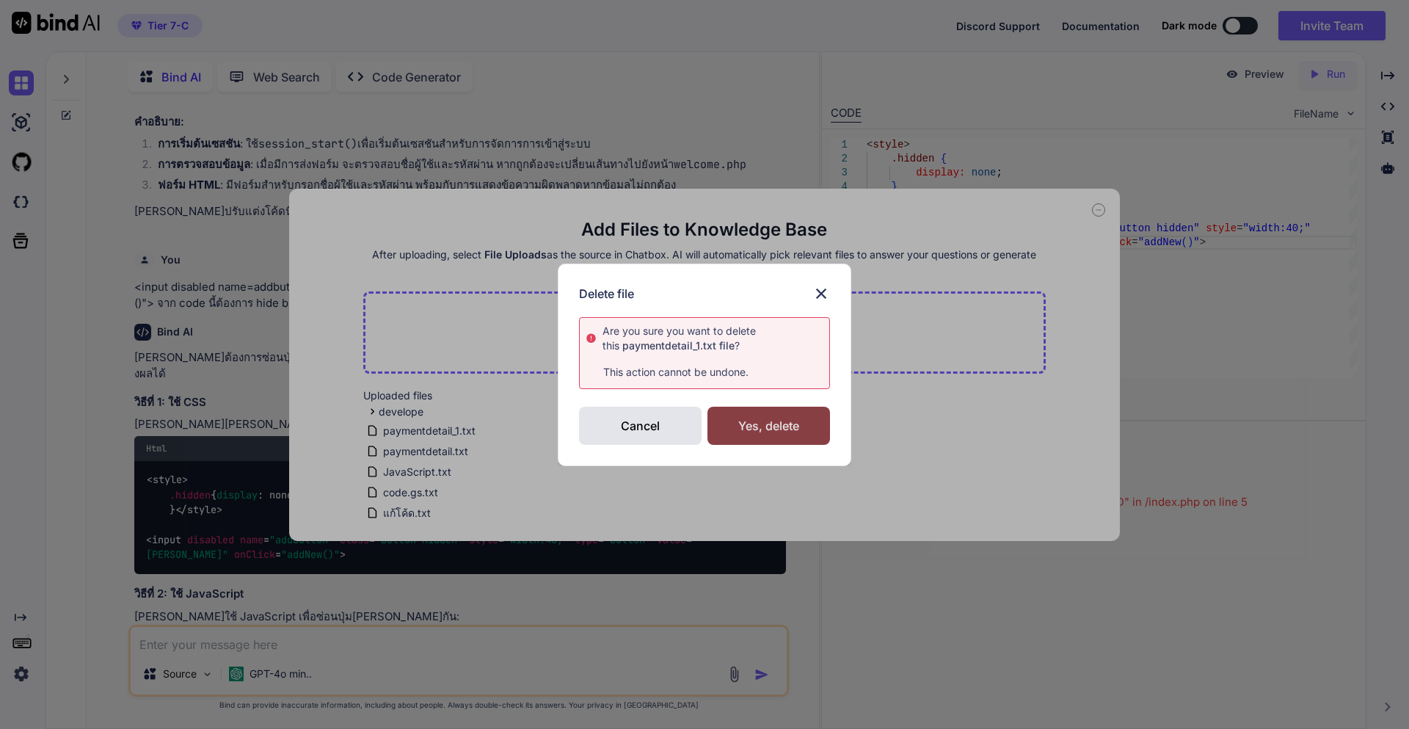
click at [753, 434] on div "Yes, delete" at bounding box center [768, 426] width 123 height 38
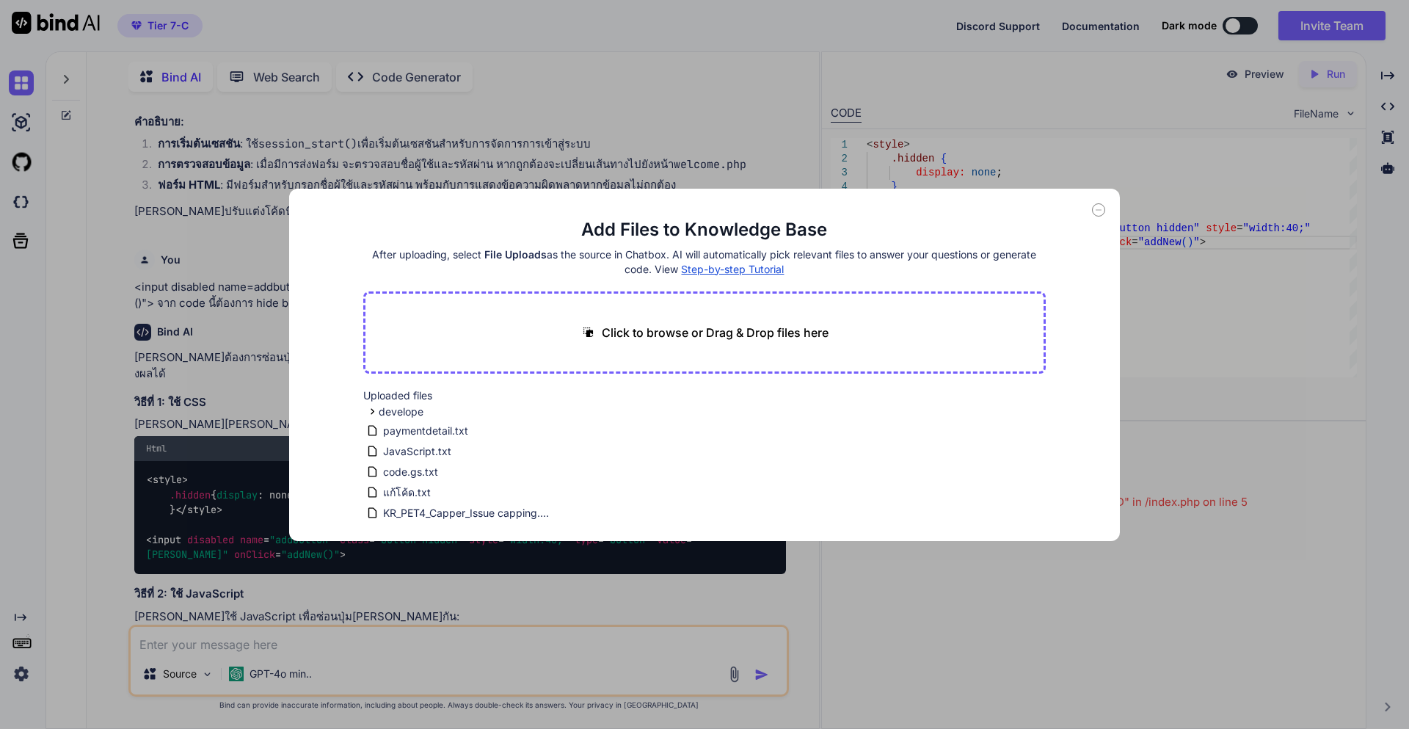
click at [1096, 207] on icon at bounding box center [1098, 209] width 13 height 13
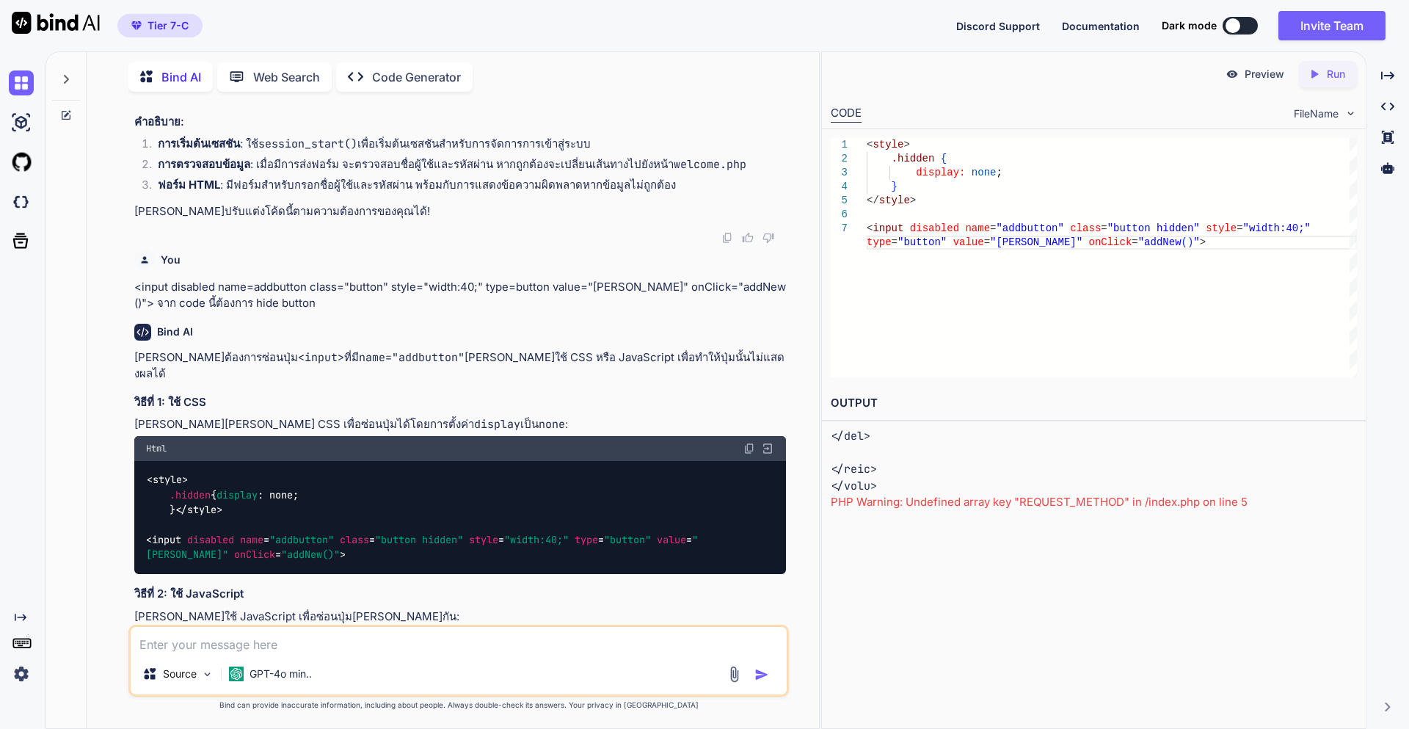
click at [380, 639] on textarea at bounding box center [459, 640] width 656 height 26
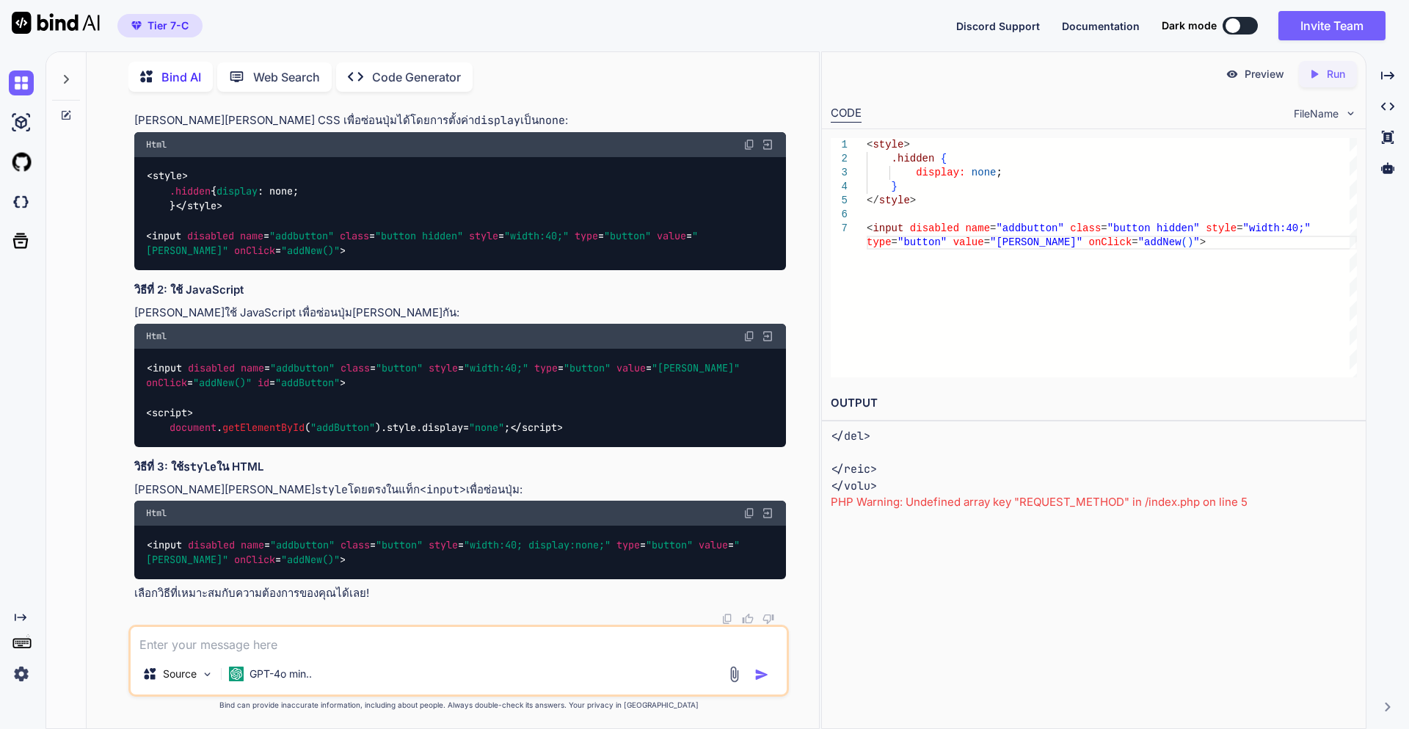
scroll to position [1494, 0]
click at [164, 646] on textarea at bounding box center [459, 640] width 656 height 26
drag, startPoint x: 161, startPoint y: 646, endPoint x: 82, endPoint y: 646, distance: 79.3
click at [82, 646] on div "Bind AI Web Search Created with Pixso. Code Generator You ขอตัวอย่างหน้า login …" at bounding box center [432, 389] width 773 height 678
click at [305, 642] on textarea "จาก code paymentdetail.txt" at bounding box center [459, 640] width 656 height 26
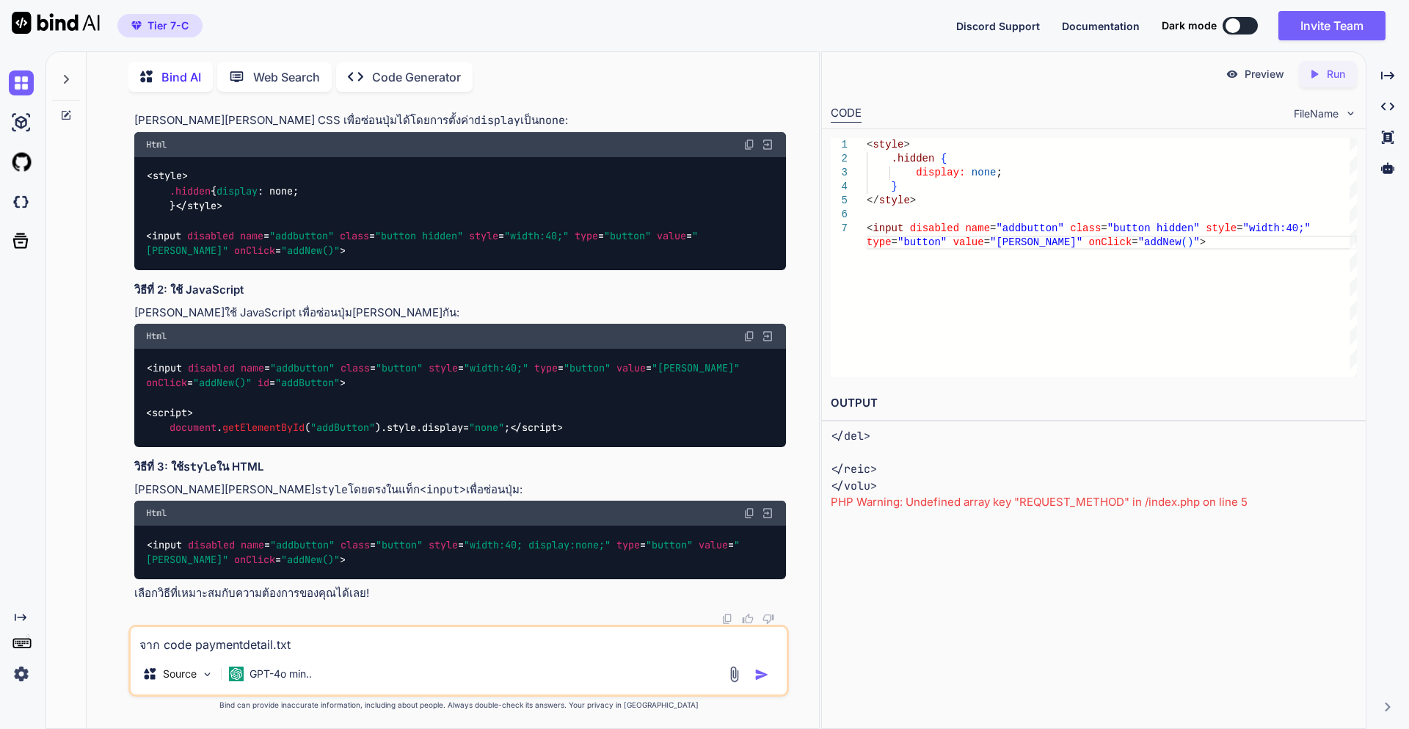
paste textarea "ยืนยันการตรวจสอบใบสำคัญจ่าย"
type textarea "จาก code paymentdetail.txt ยืนยันการตรวจสอบใบสำคัญจ่าย ต้องการแก้ไขให้เป็น butt…"
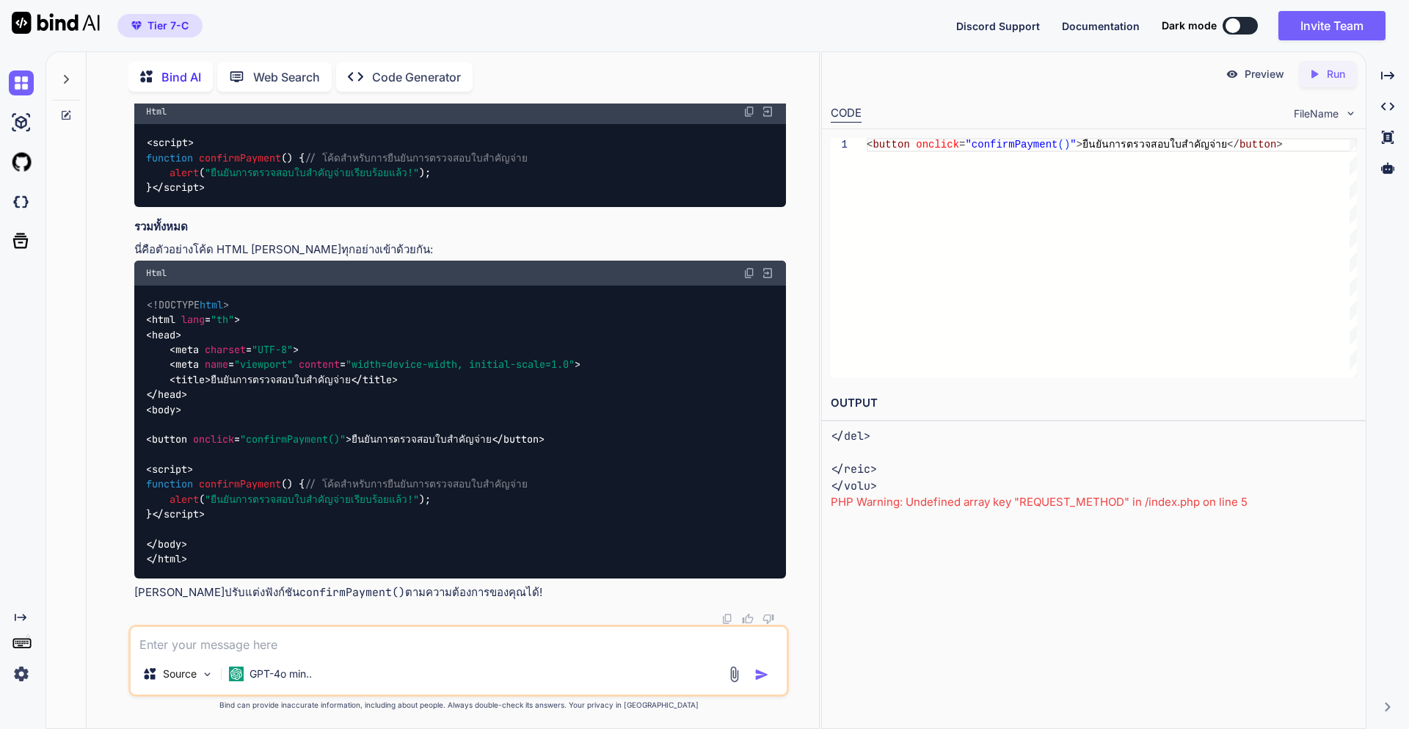
scroll to position [2450, 0]
click at [242, 650] on textarea at bounding box center [459, 640] width 656 height 26
paste textarea "<!--#loremip dolo="../sitametcons/ad.eli"--> <!-- #seddoei temp="../incidi.utl"…"
type textarea "<!--#loremip dolo="../sitametcons/ad.eli"--> <!-- #seddoei temp="../incidi.utl"…"
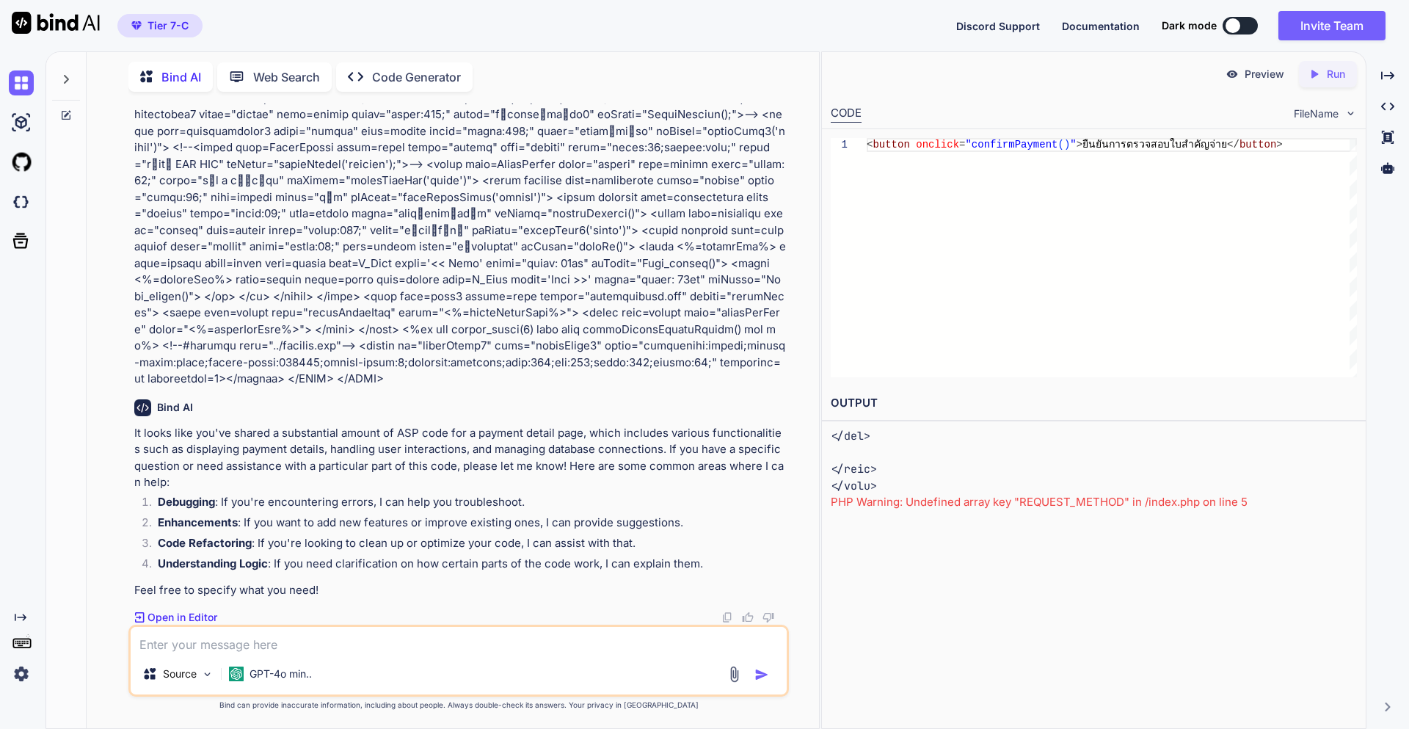
scroll to position [13027, 0]
click at [186, 619] on p "Open in Editor" at bounding box center [183, 617] width 70 height 15
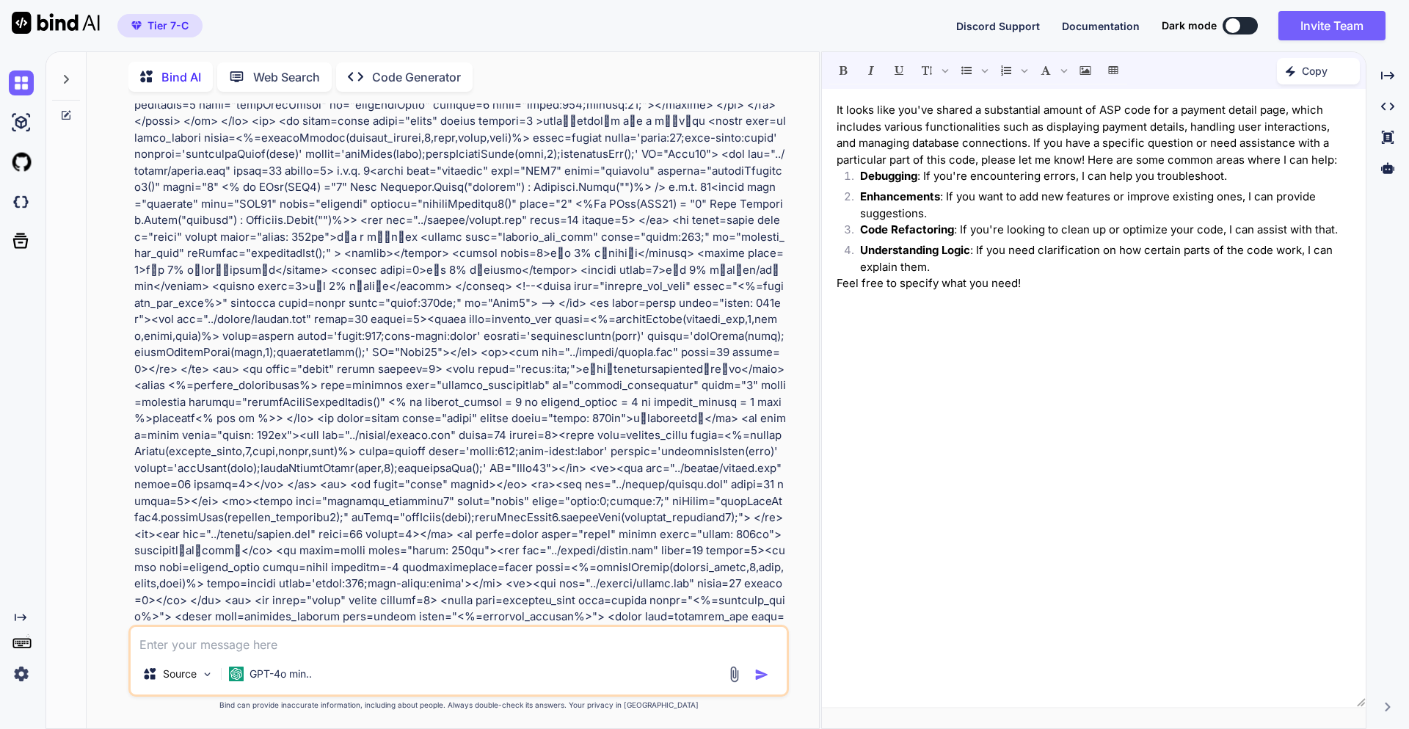
scroll to position [11486, 0]
